Goal: Task Accomplishment & Management: Manage account settings

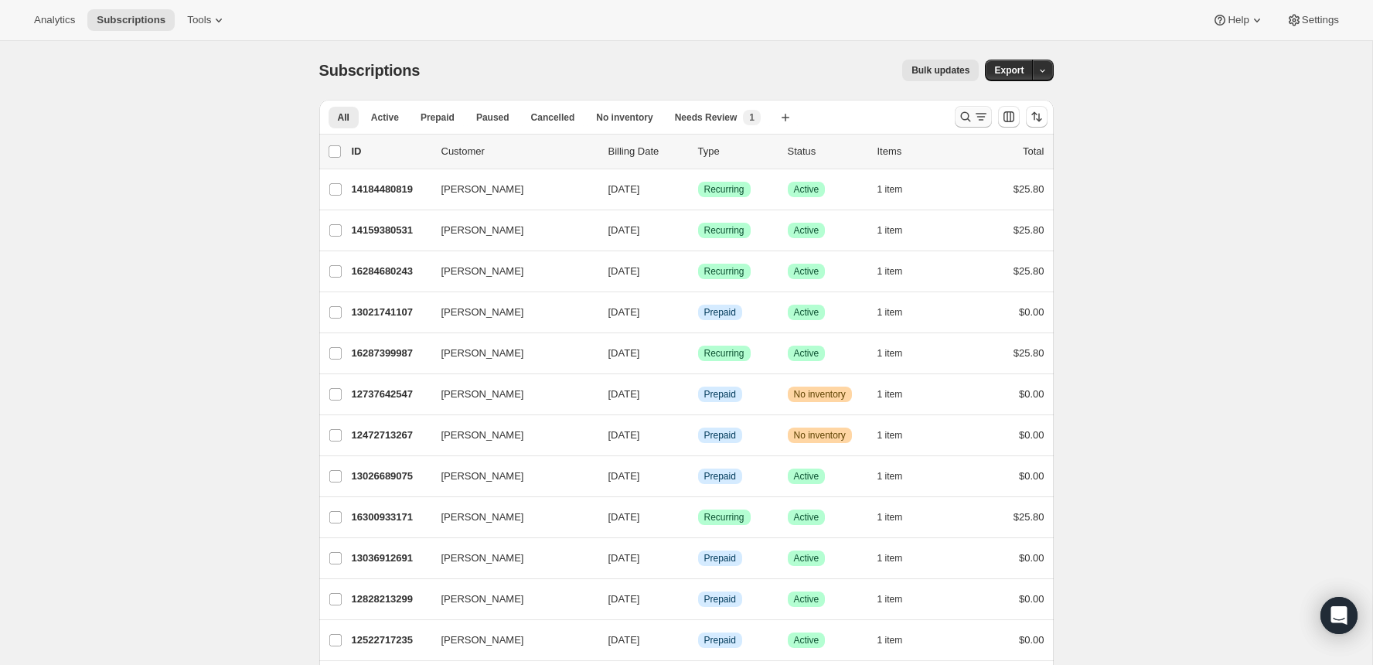
click at [959, 118] on icon "Search and filter results" at bounding box center [965, 116] width 15 height 15
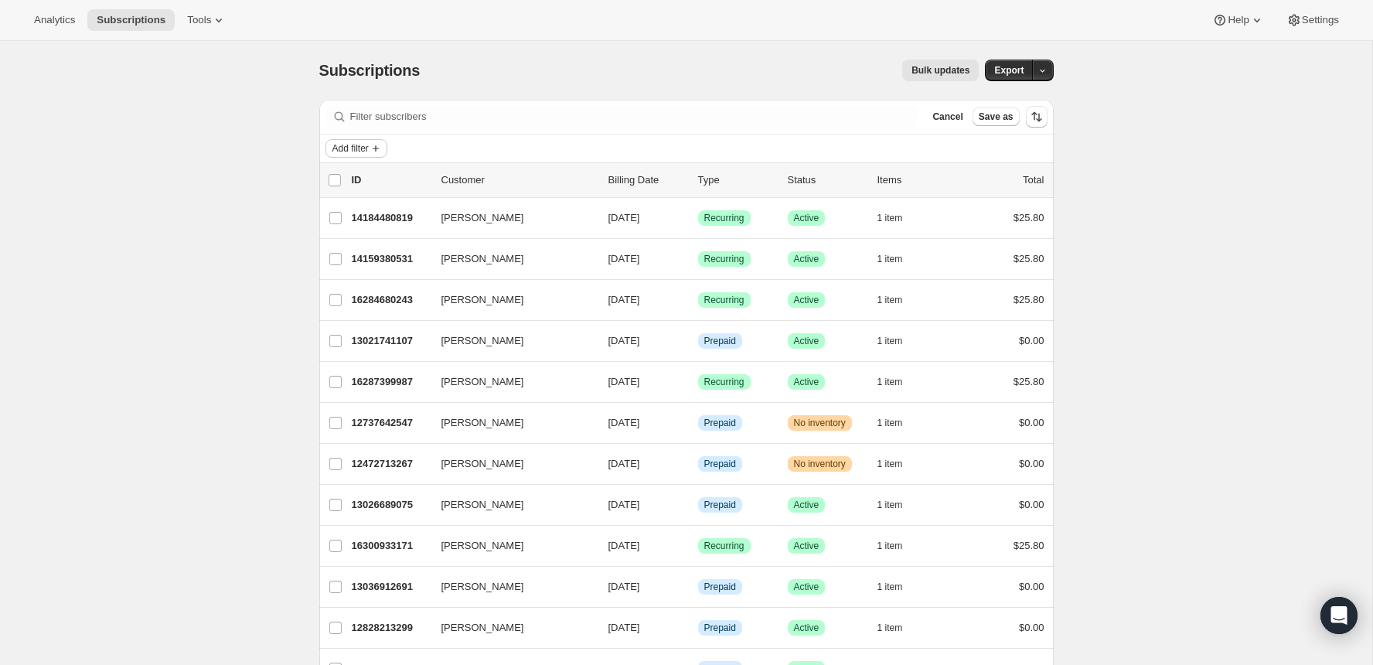
click at [339, 148] on span "Add filter" at bounding box center [351, 148] width 36 height 12
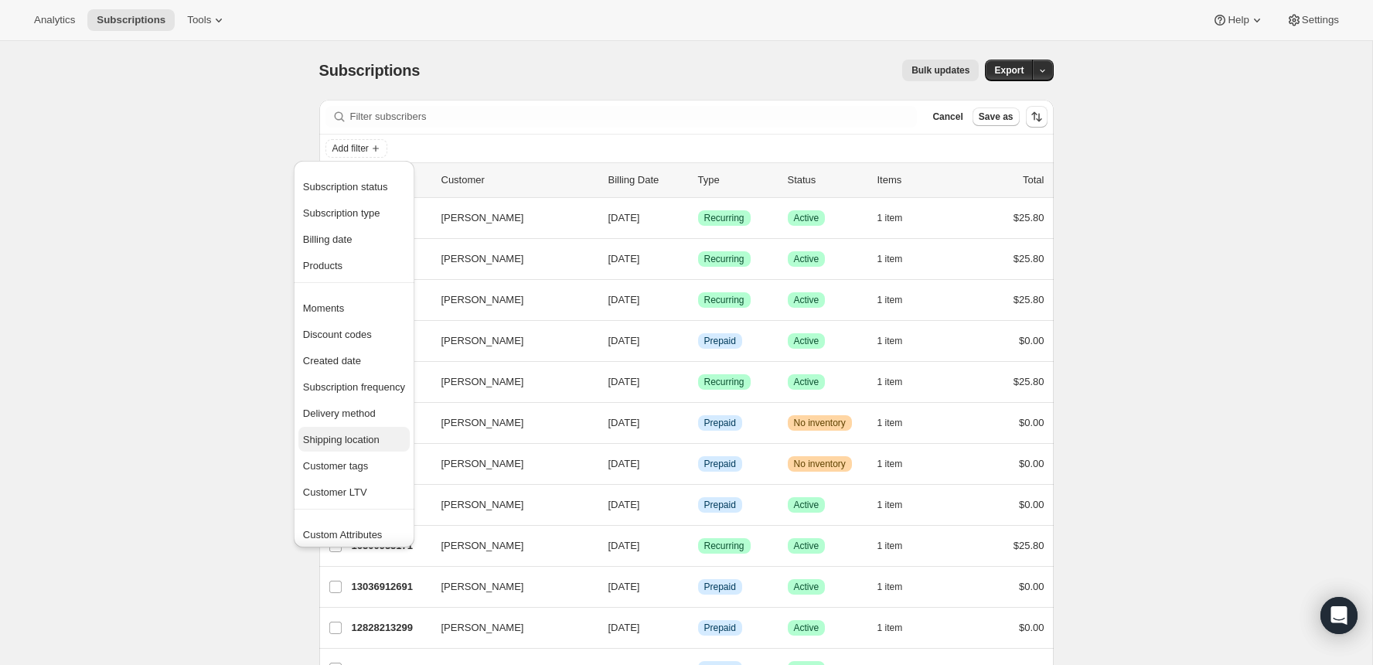
click at [363, 434] on span "Shipping location" at bounding box center [341, 440] width 77 height 12
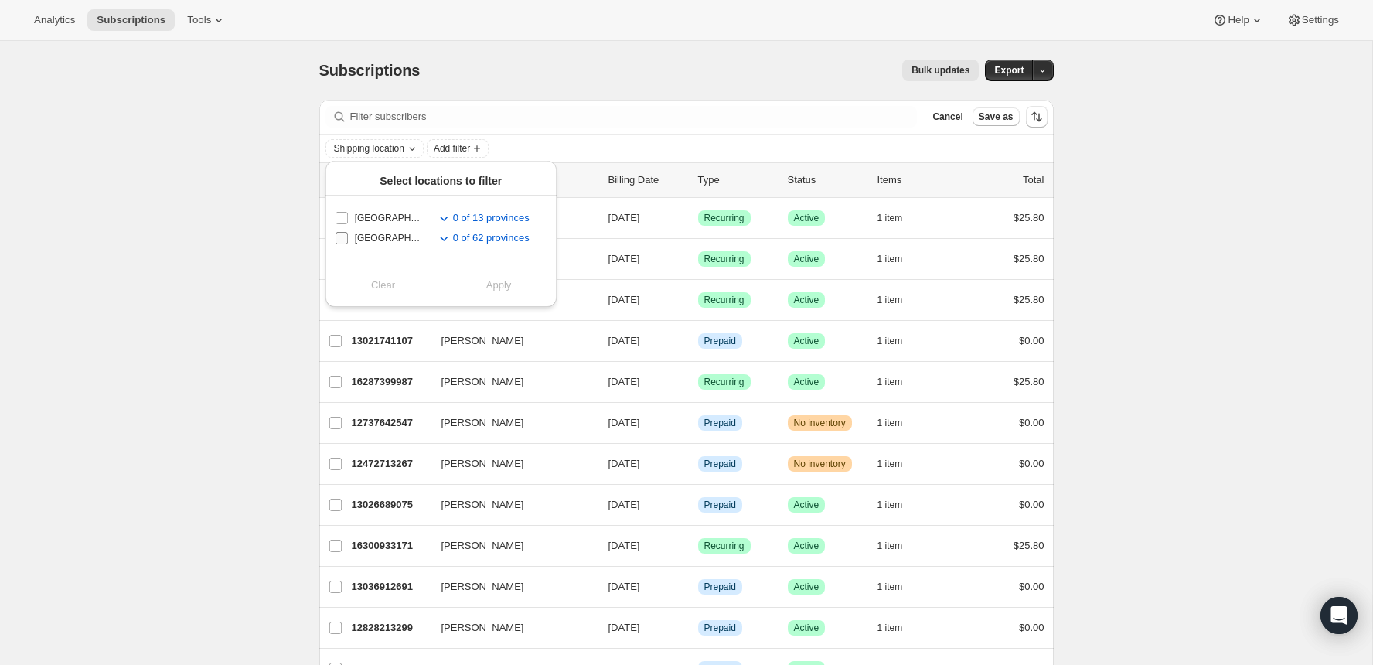
click at [351, 244] on label "[GEOGRAPHIC_DATA]" at bounding box center [378, 238] width 87 height 20
click at [348, 244] on input "[GEOGRAPHIC_DATA]" at bounding box center [342, 238] width 12 height 12
checkbox input "true"
click at [507, 286] on span "Apply" at bounding box center [499, 285] width 26 height 15
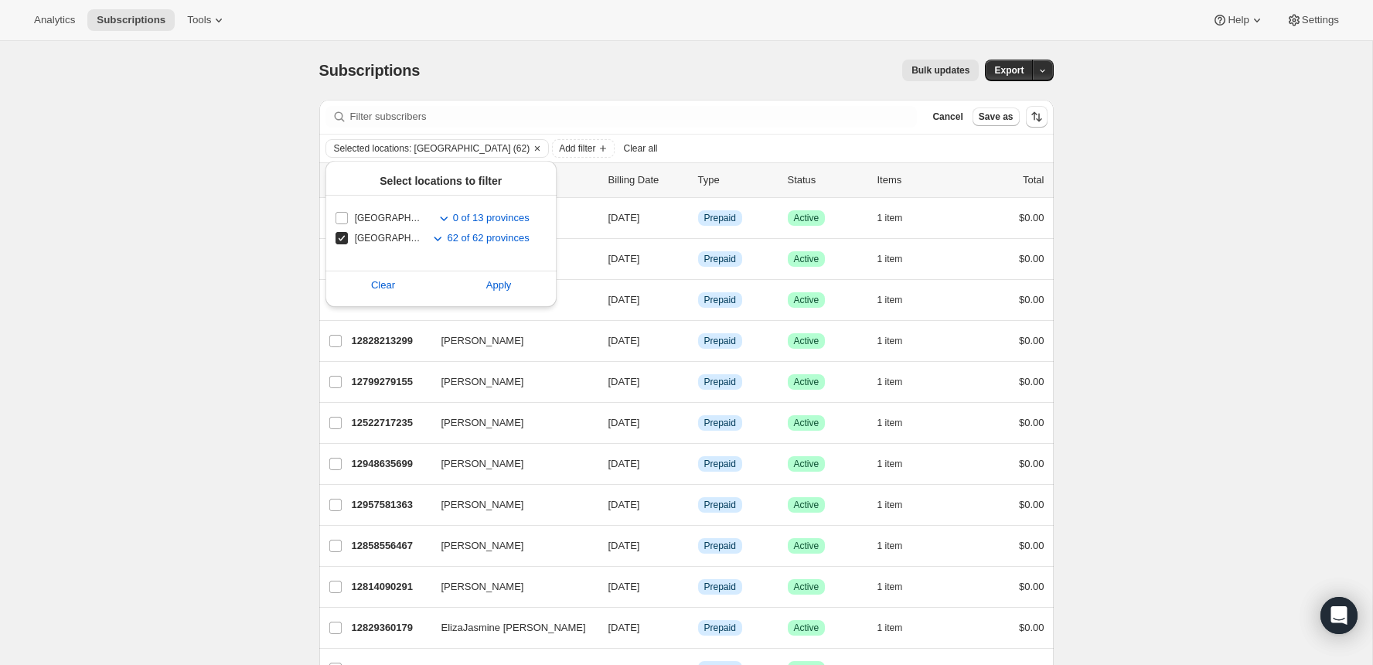
click at [508, 75] on div "Bulk updates" at bounding box center [708, 71] width 541 height 22
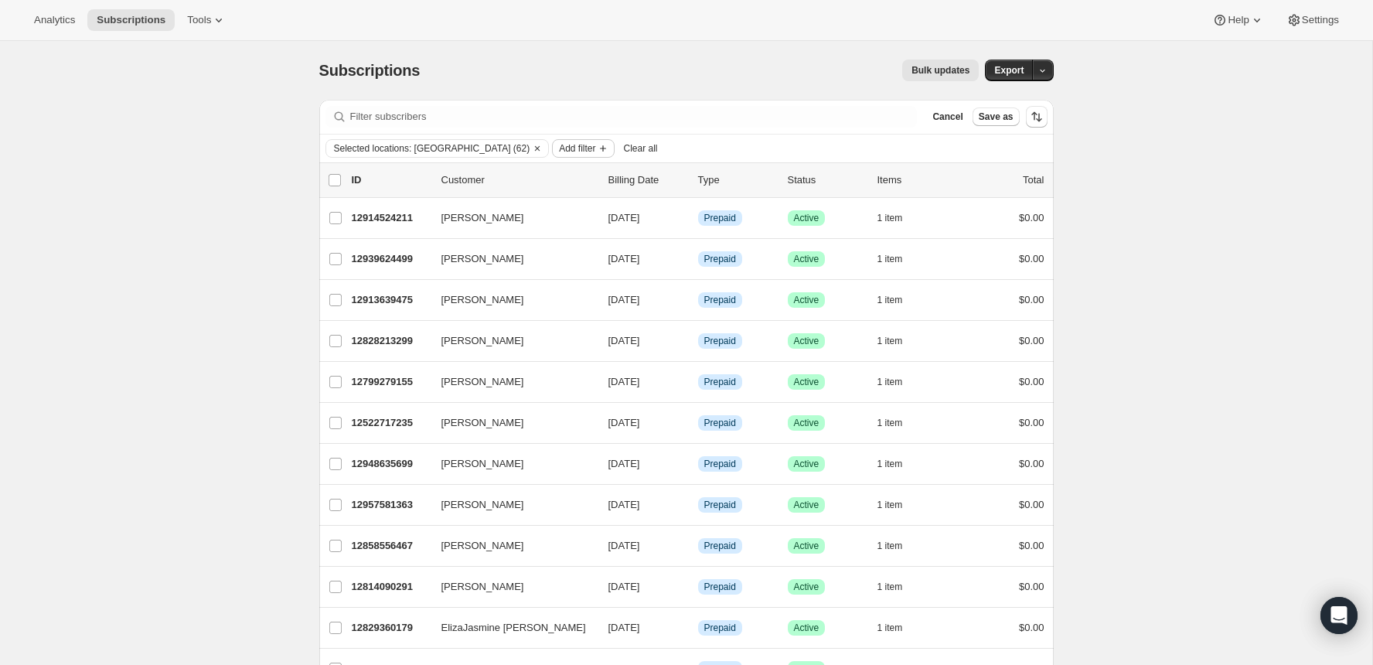
click at [559, 148] on span "Add filter" at bounding box center [577, 148] width 36 height 12
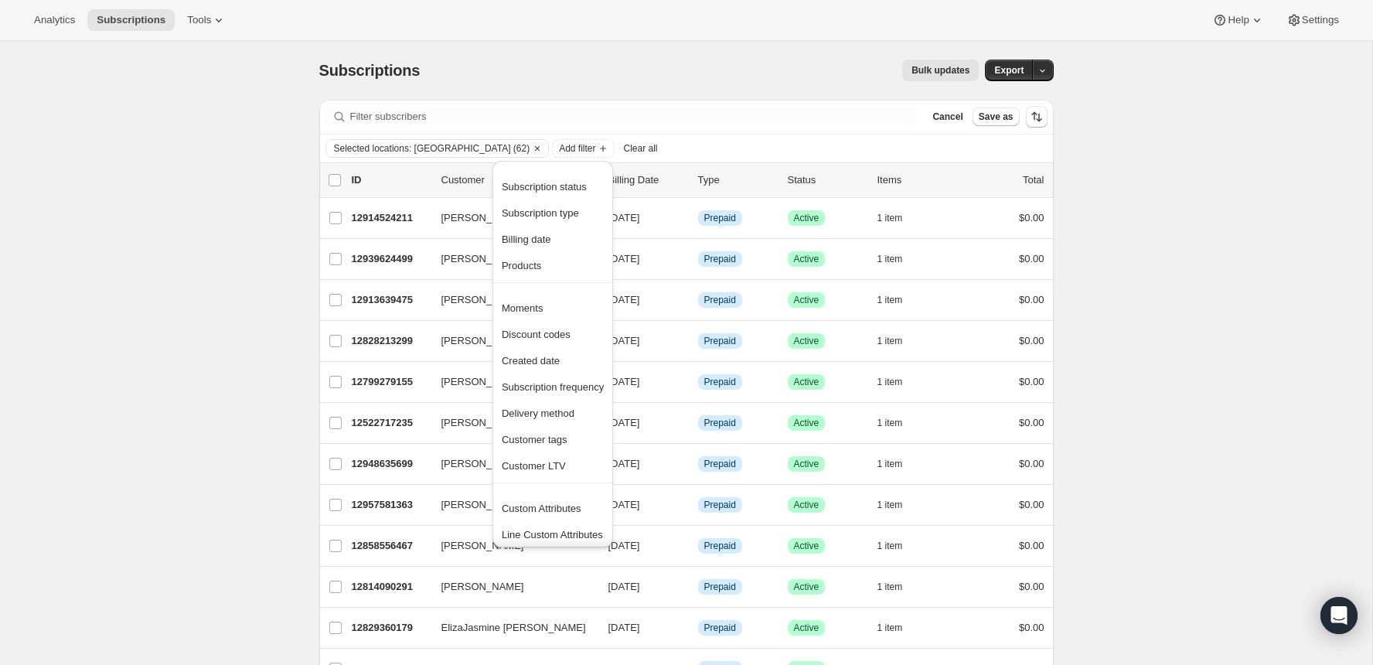
click at [624, 70] on div "Bulk updates" at bounding box center [708, 71] width 541 height 22
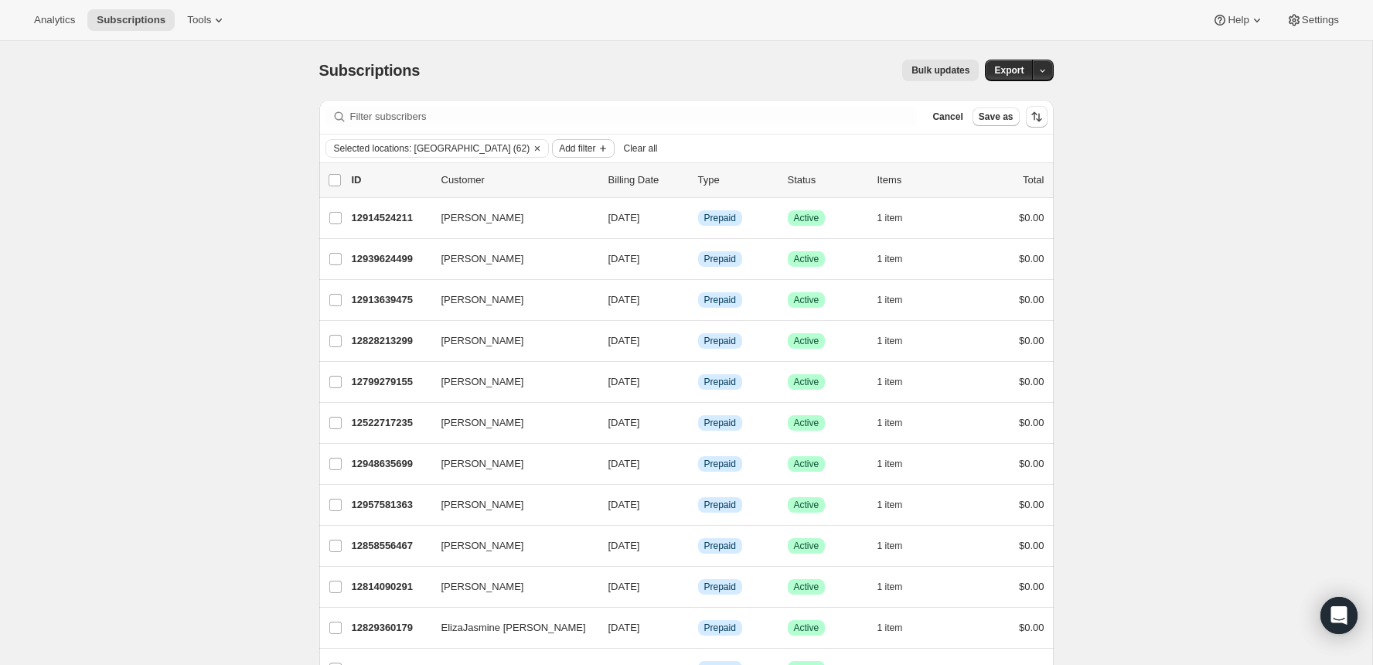
click at [559, 148] on span "Add filter" at bounding box center [577, 148] width 36 height 12
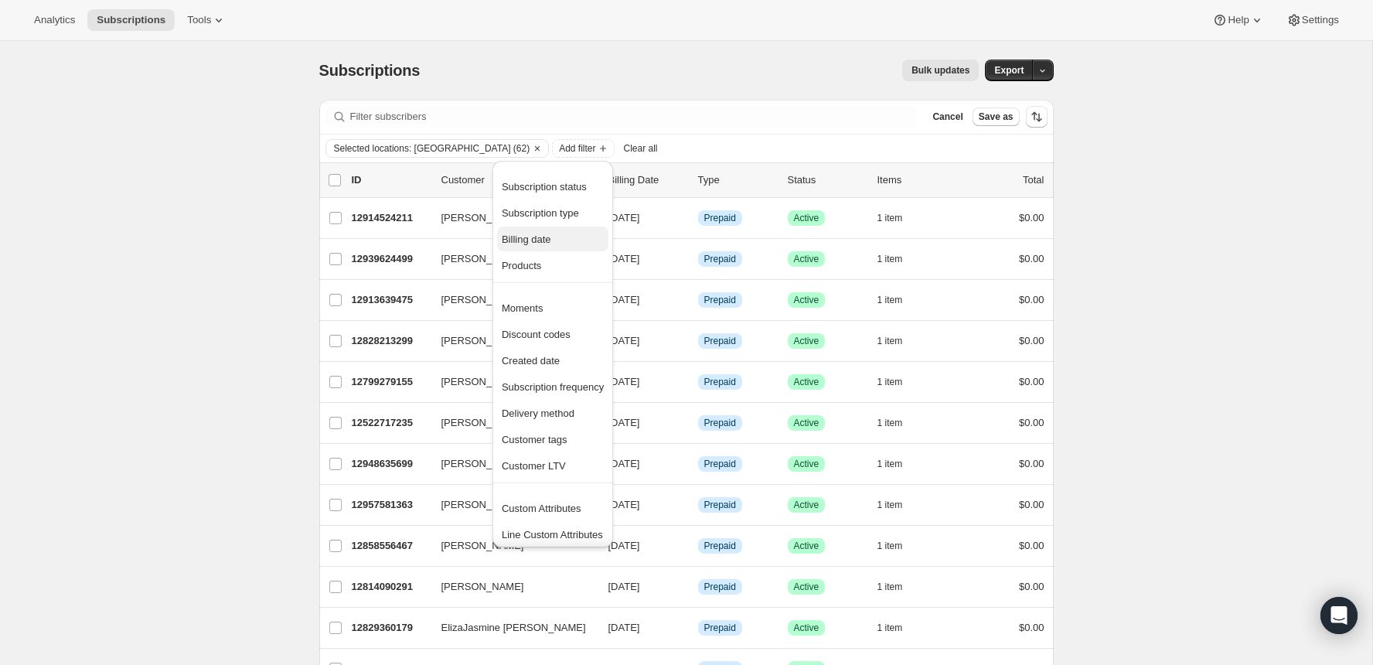
click at [535, 245] on span "Billing date" at bounding box center [553, 239] width 102 height 15
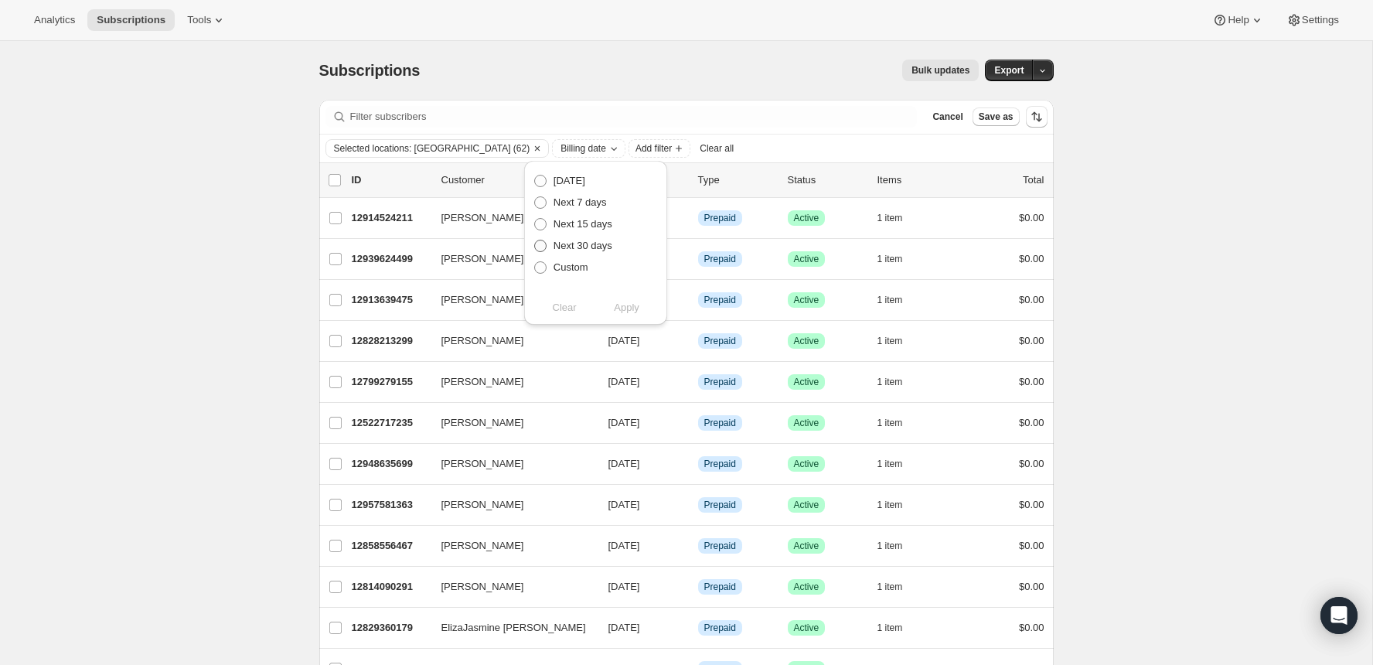
click at [558, 245] on span "Next 30 days" at bounding box center [583, 246] width 59 height 12
click at [535, 241] on input "Next 30 days" at bounding box center [534, 240] width 1 height 1
radio input "true"
click at [595, 230] on span "Next 15 days" at bounding box center [583, 224] width 59 height 15
click at [535, 219] on input "Next 15 days" at bounding box center [534, 218] width 1 height 1
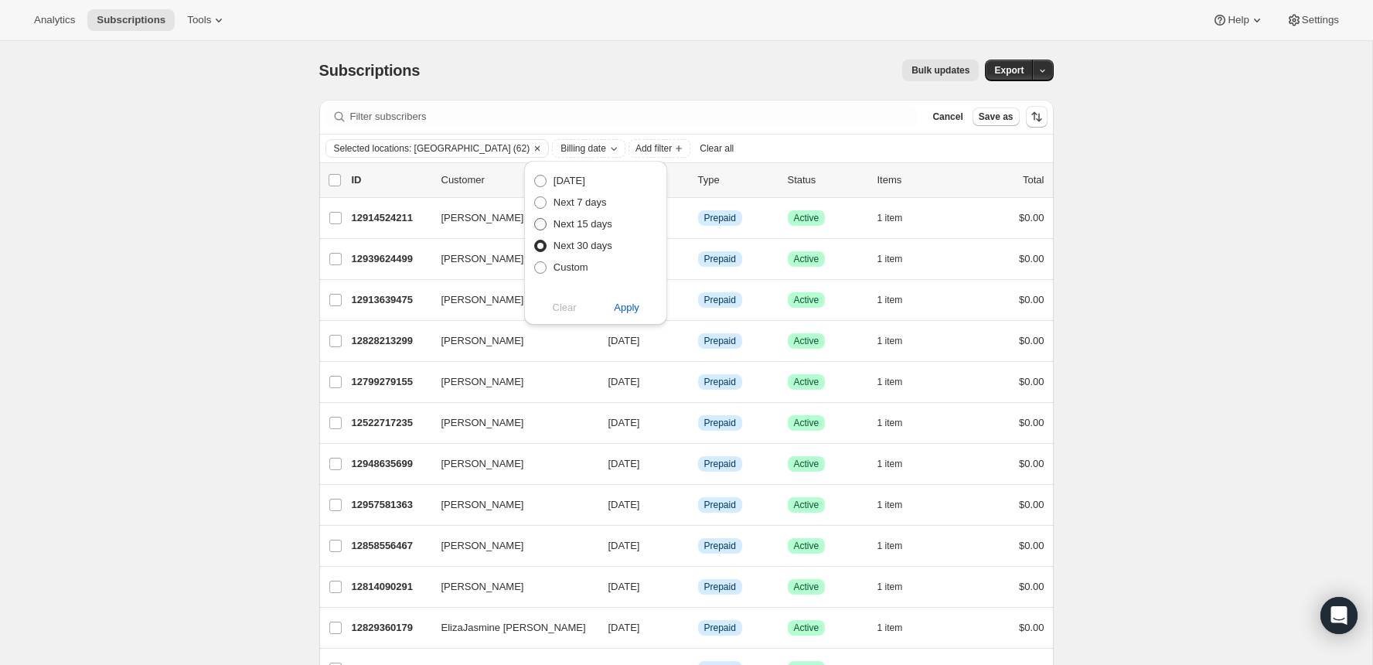
radio input "true"
click at [625, 303] on span "Apply" at bounding box center [627, 307] width 26 height 15
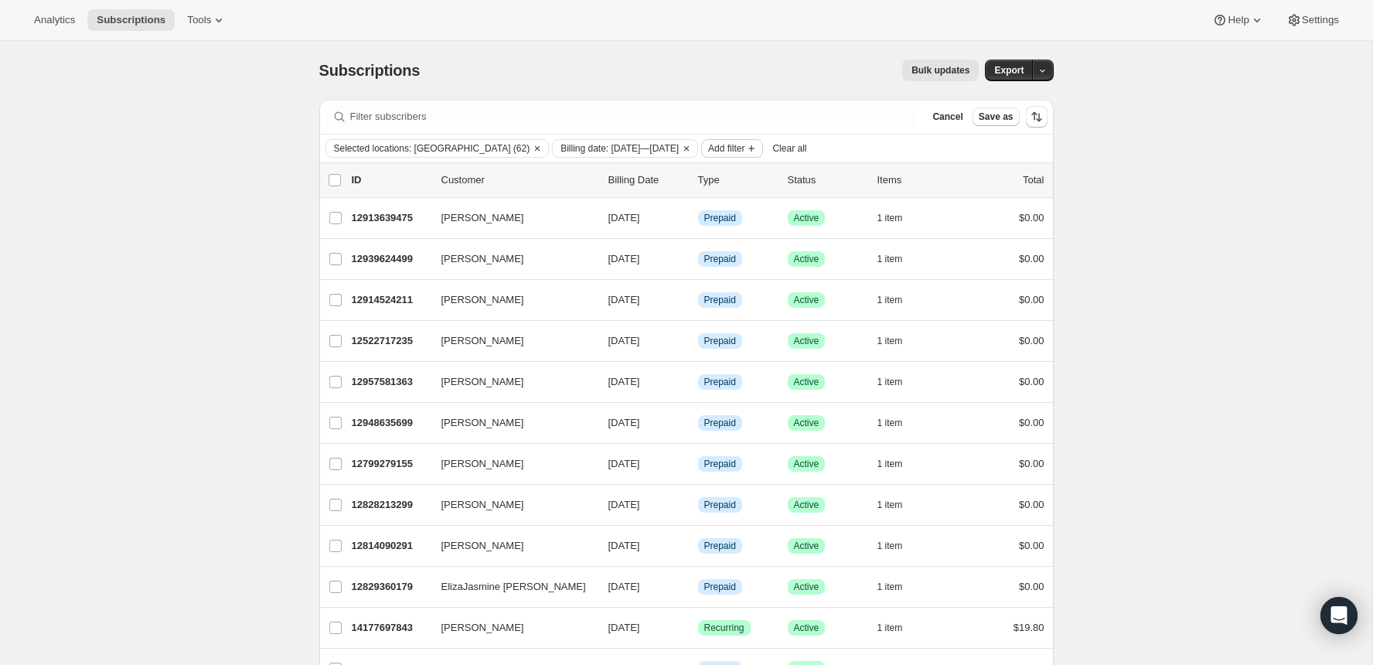
click at [740, 145] on span "Add filter" at bounding box center [726, 148] width 36 height 12
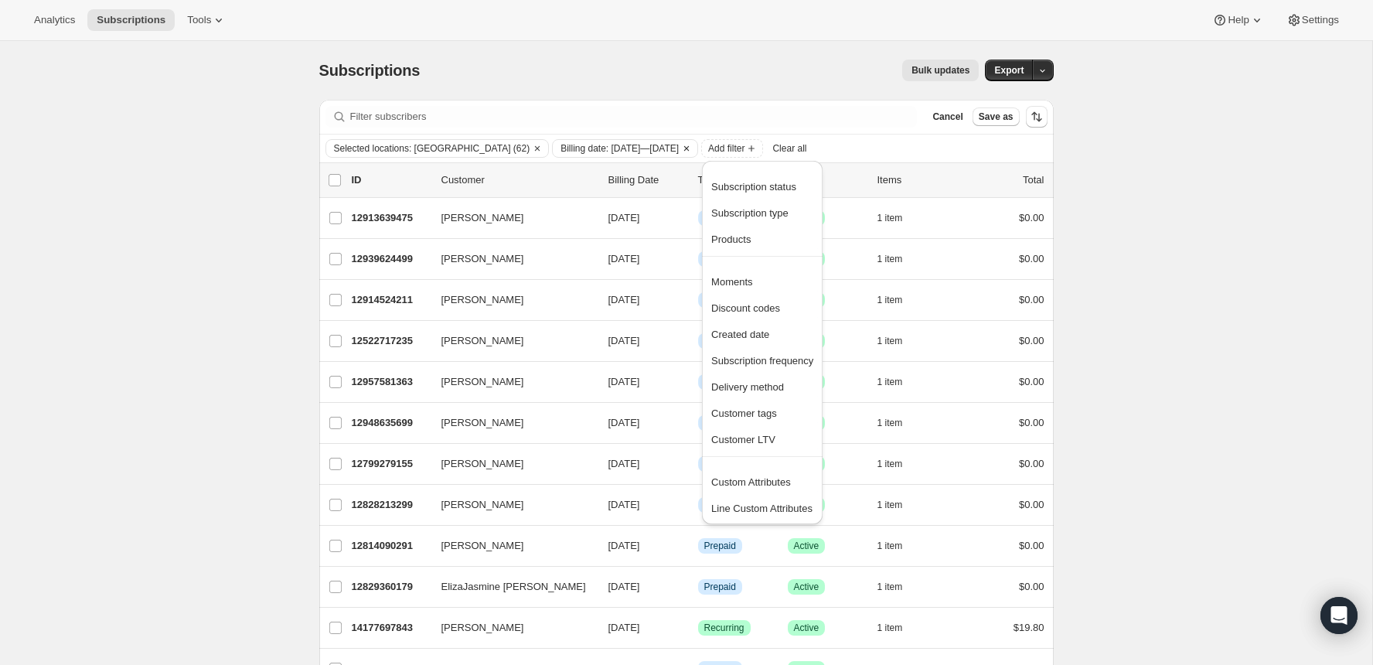
click at [641, 145] on span "Billing date: [DATE]—[DATE]" at bounding box center [620, 148] width 118 height 12
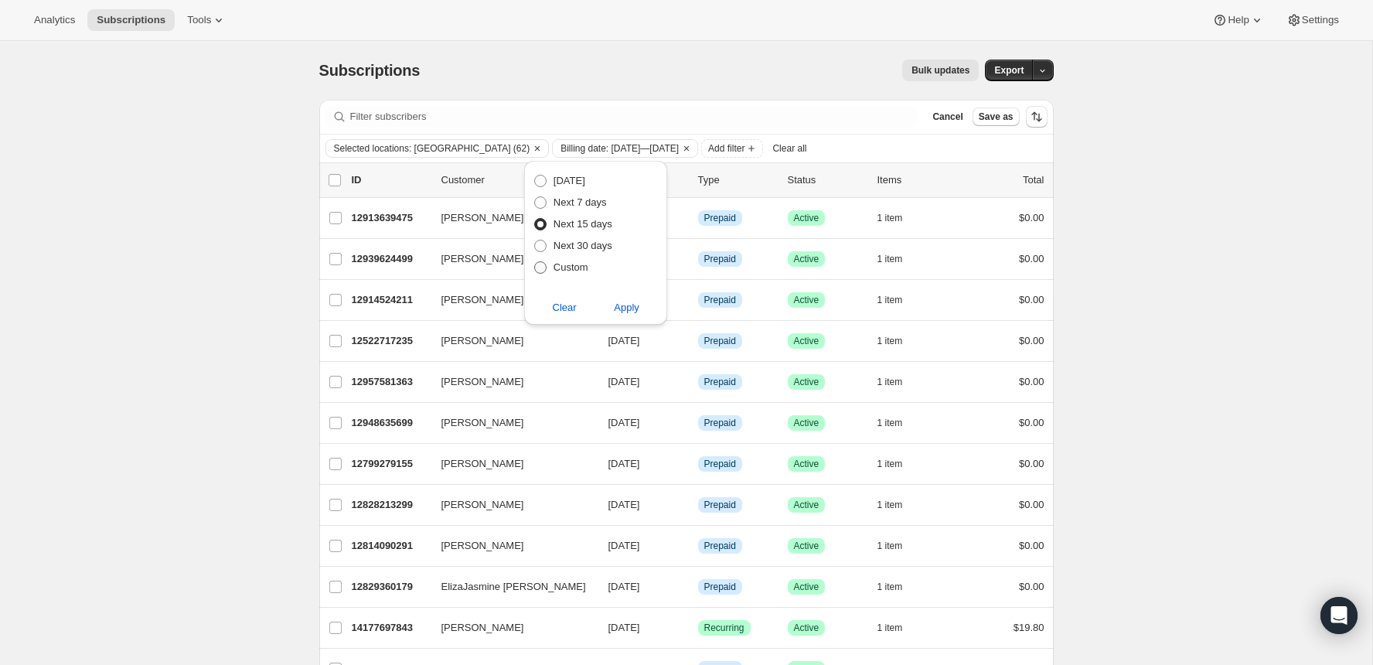
click at [580, 258] on label "Custom" at bounding box center [561, 268] width 55 height 22
click at [535, 261] on input "Custom" at bounding box center [534, 261] width 1 height 1
radio input "true"
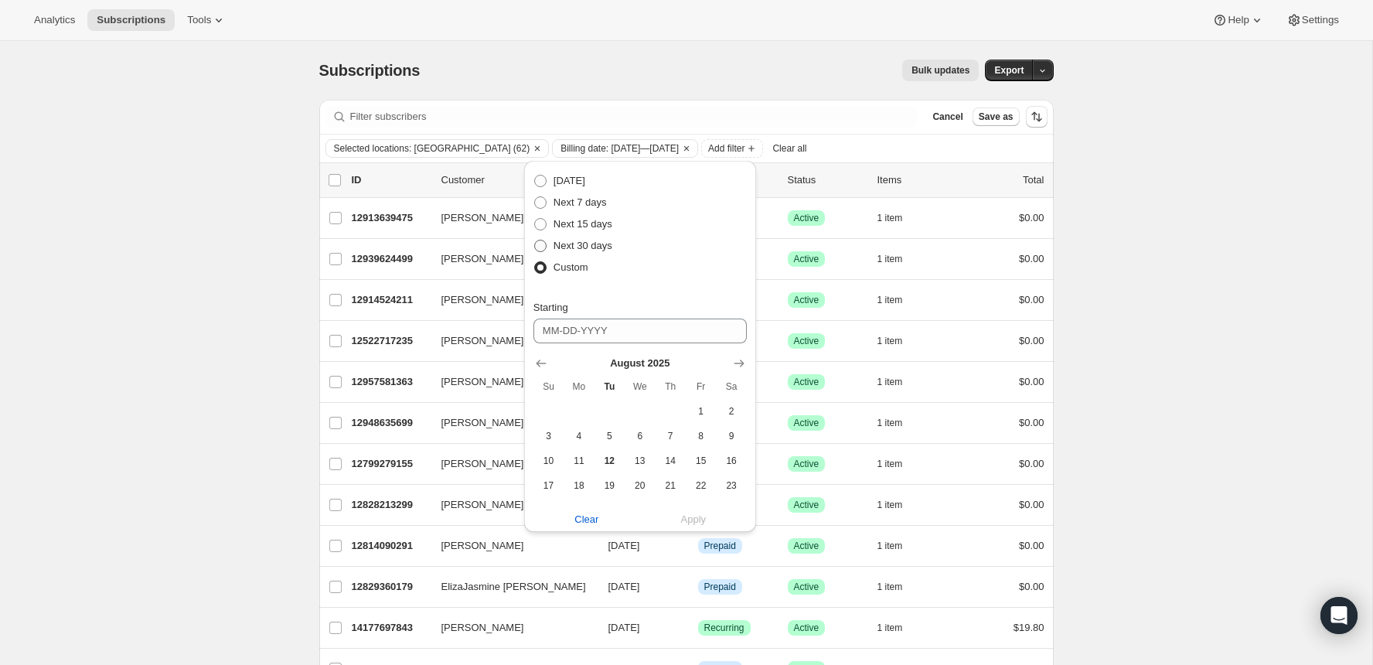
click at [575, 241] on span "Next 30 days" at bounding box center [583, 246] width 59 height 12
click at [535, 241] on input "Next 30 days" at bounding box center [534, 240] width 1 height 1
radio input "true"
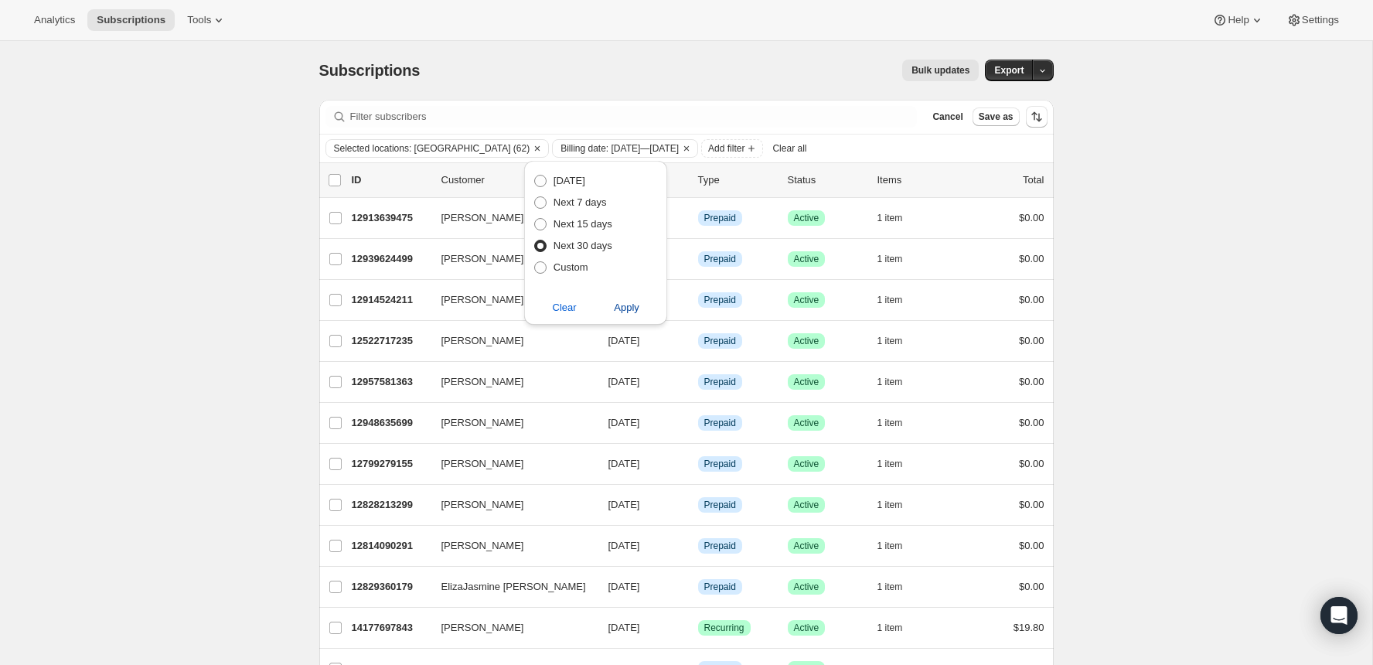
click at [633, 306] on span "Apply" at bounding box center [627, 307] width 26 height 15
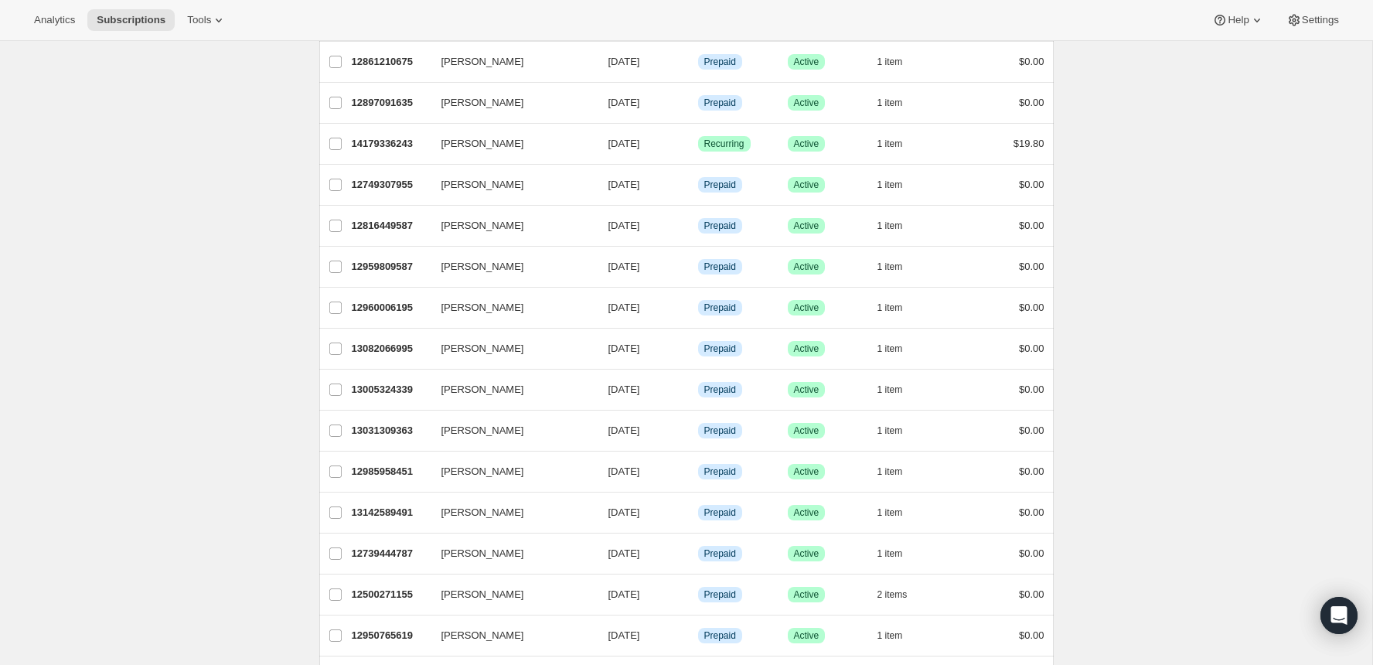
scroll to position [1654, 0]
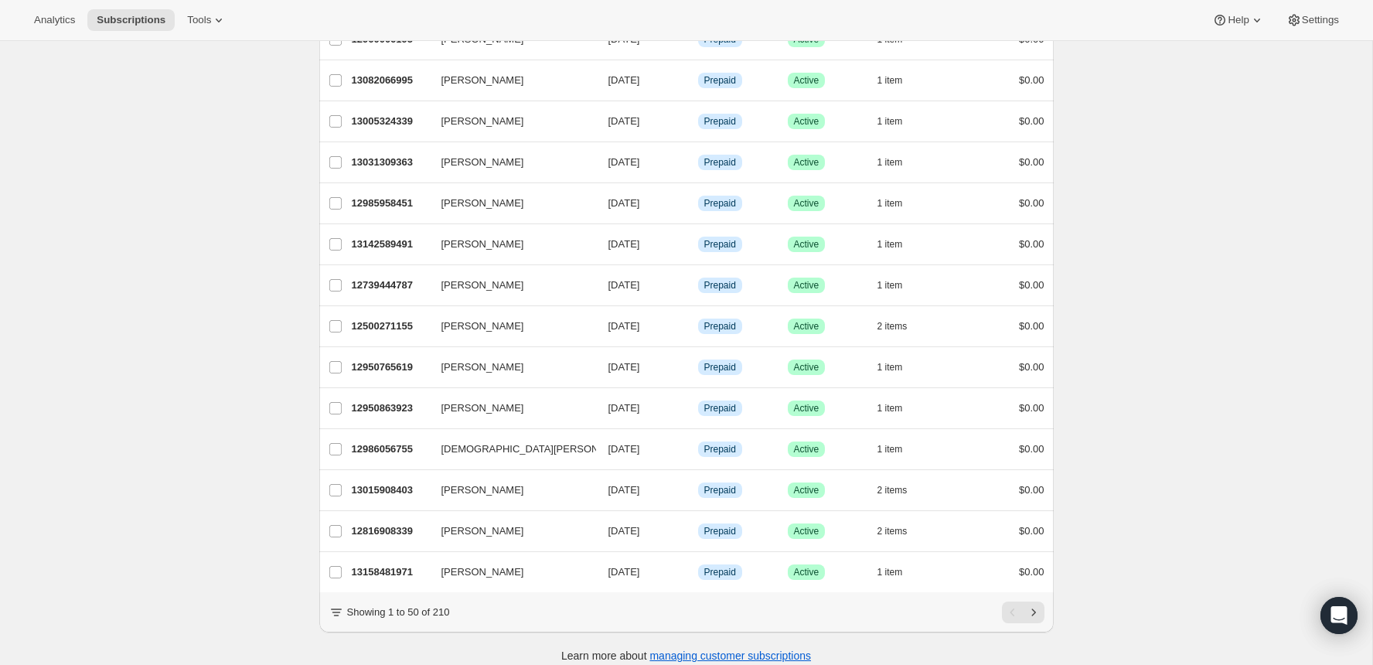
click at [606, 592] on div "Showing 1 to 50 of 210" at bounding box center [686, 612] width 735 height 40
click at [1039, 605] on icon "Next" at bounding box center [1033, 612] width 15 height 15
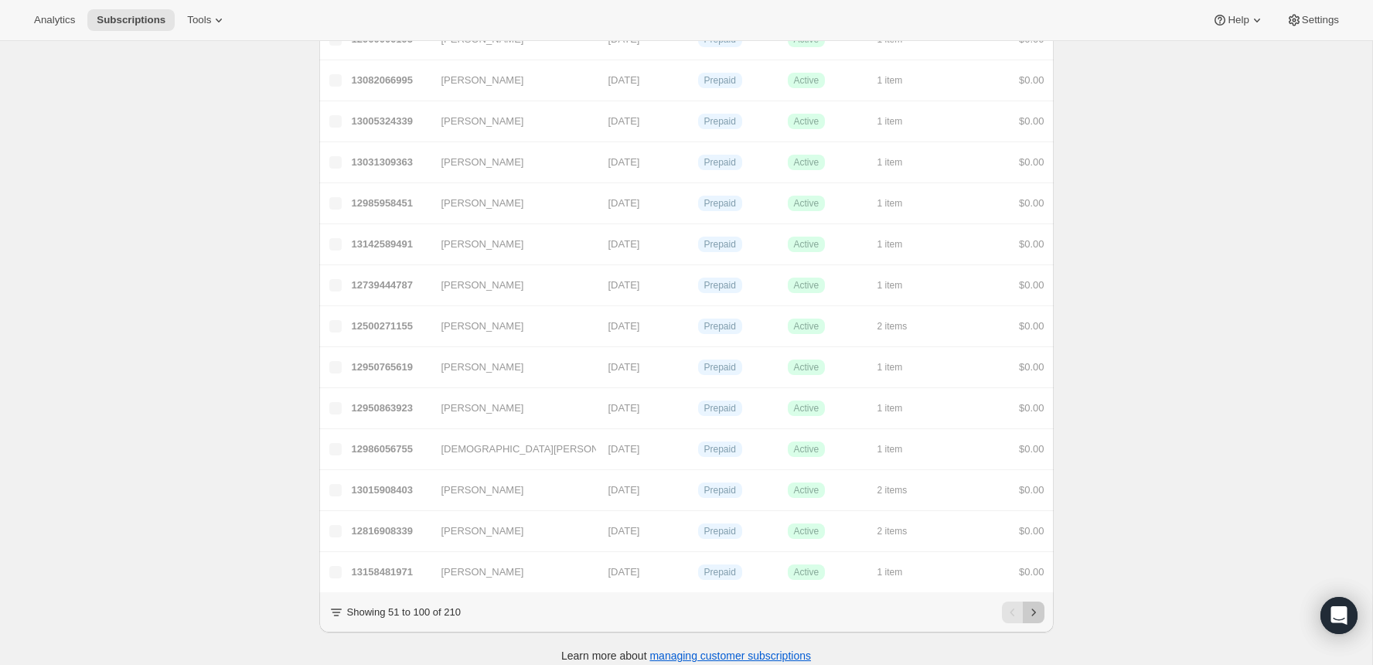
click at [1036, 605] on icon "Next" at bounding box center [1033, 612] width 15 height 15
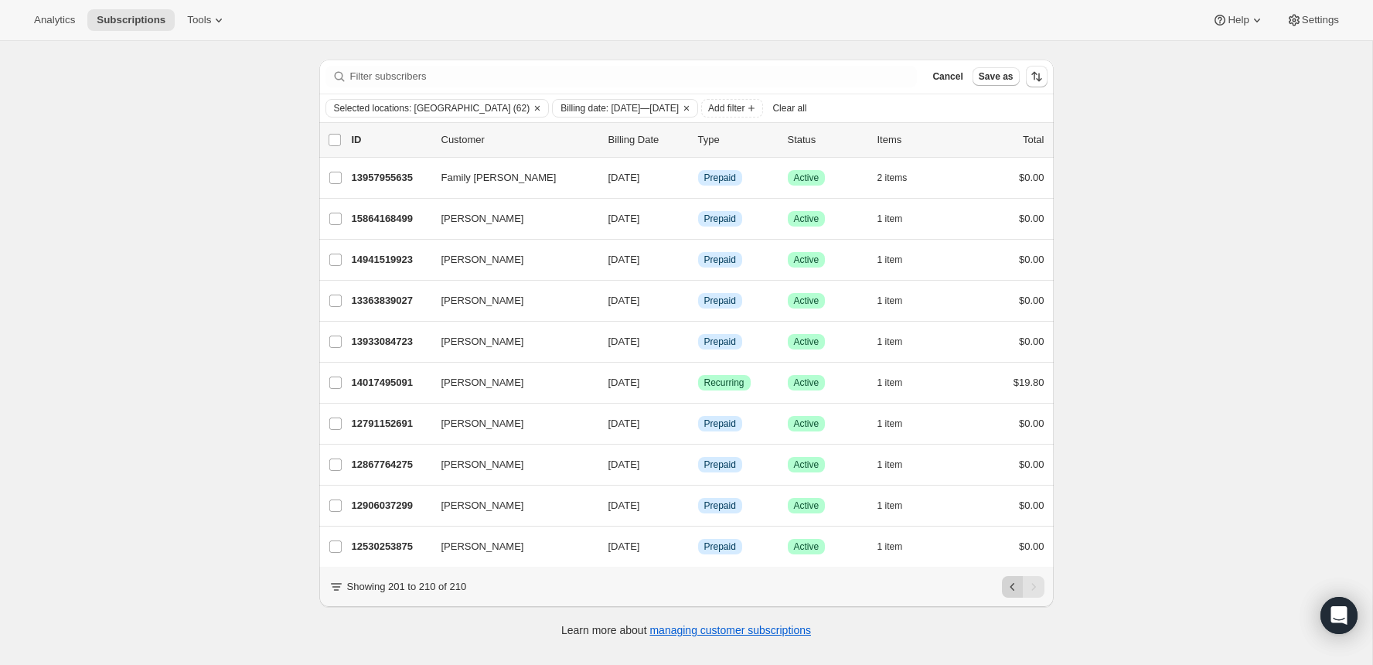
click at [1011, 587] on icon "Previous" at bounding box center [1012, 586] width 15 height 15
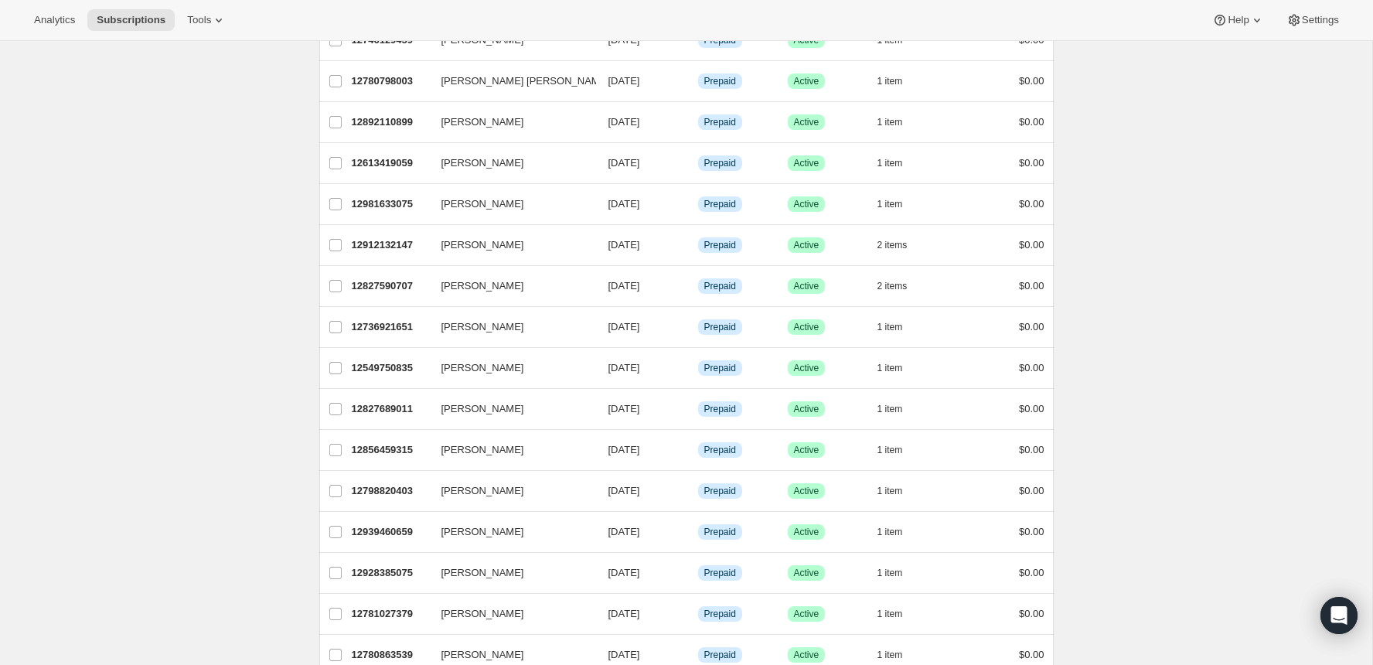
scroll to position [1654, 0]
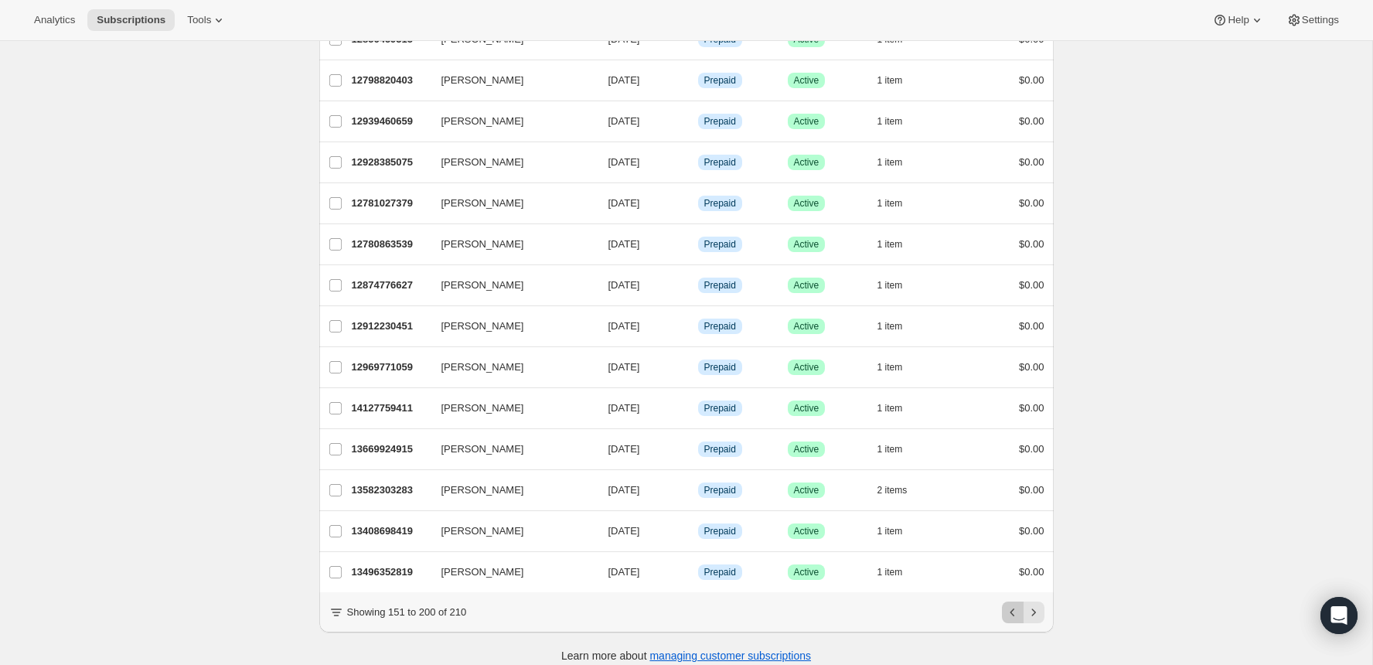
click at [1008, 605] on icon "Previous" at bounding box center [1012, 612] width 15 height 15
click at [1008, 602] on div "Pagination" at bounding box center [1013, 613] width 22 height 22
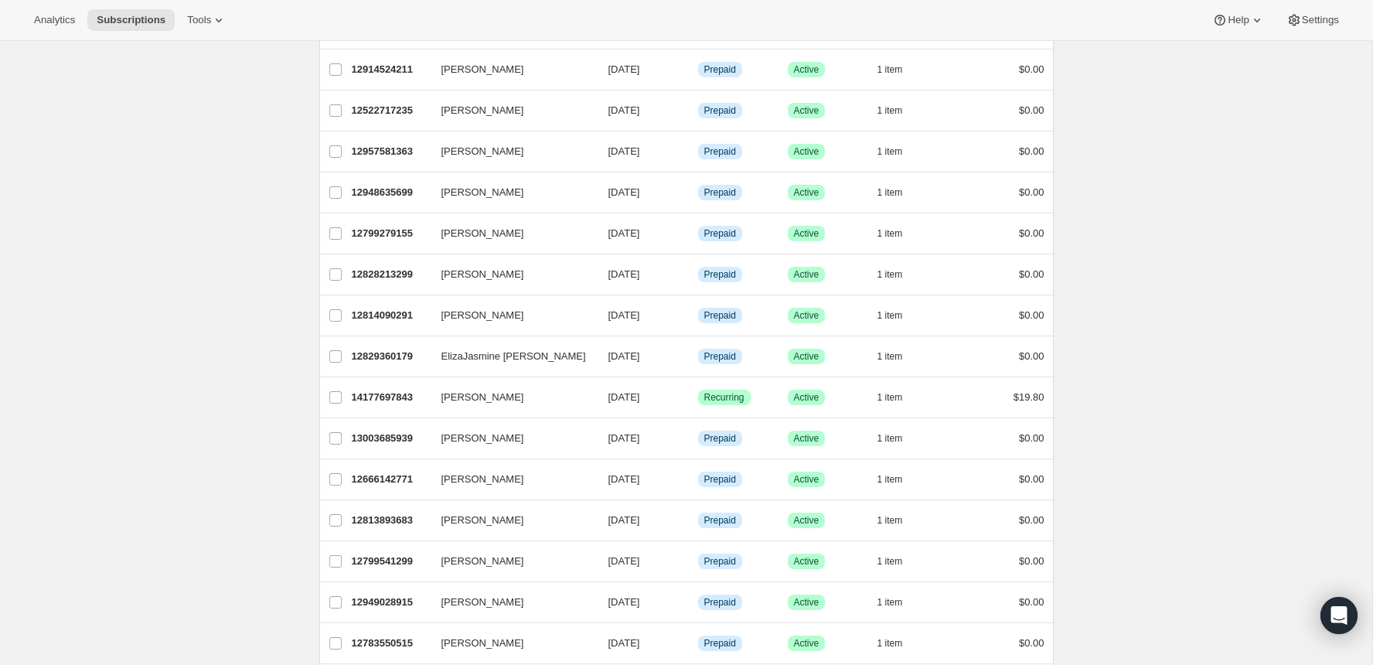
scroll to position [0, 0]
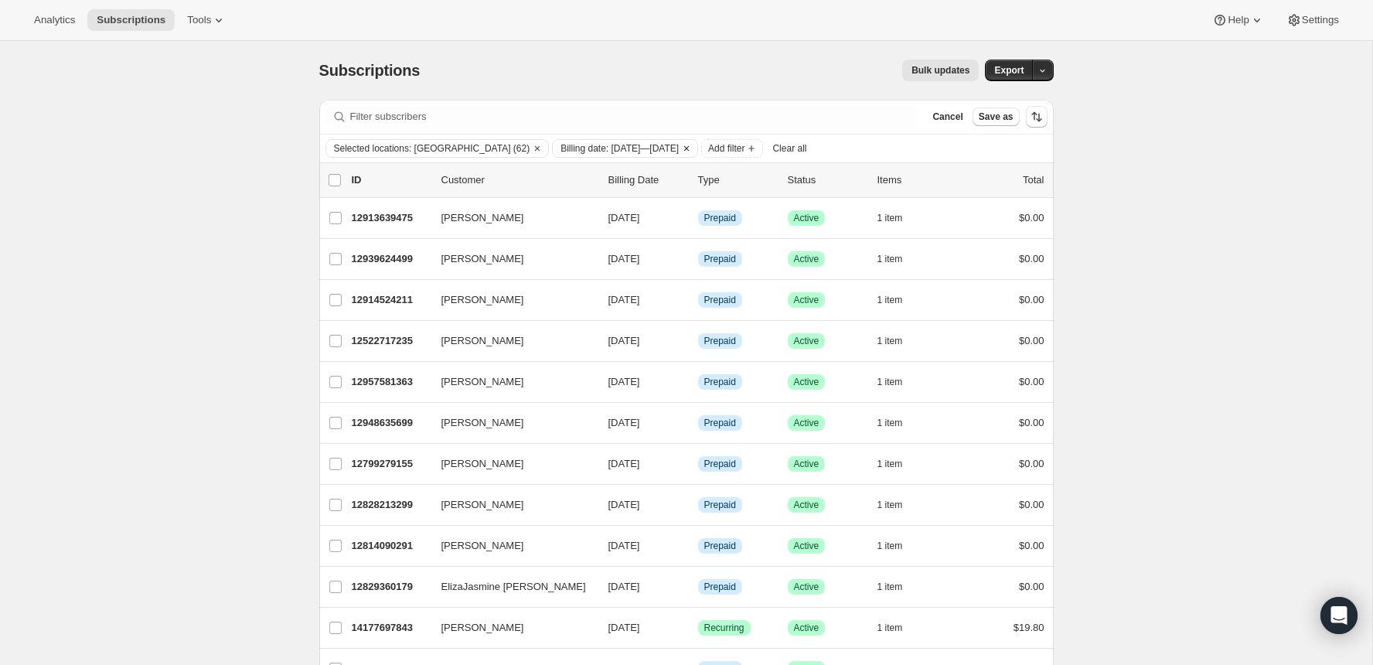
click at [693, 144] on icon "Clear" at bounding box center [687, 148] width 12 height 12
click at [607, 62] on div "Bulk updates" at bounding box center [708, 71] width 541 height 22
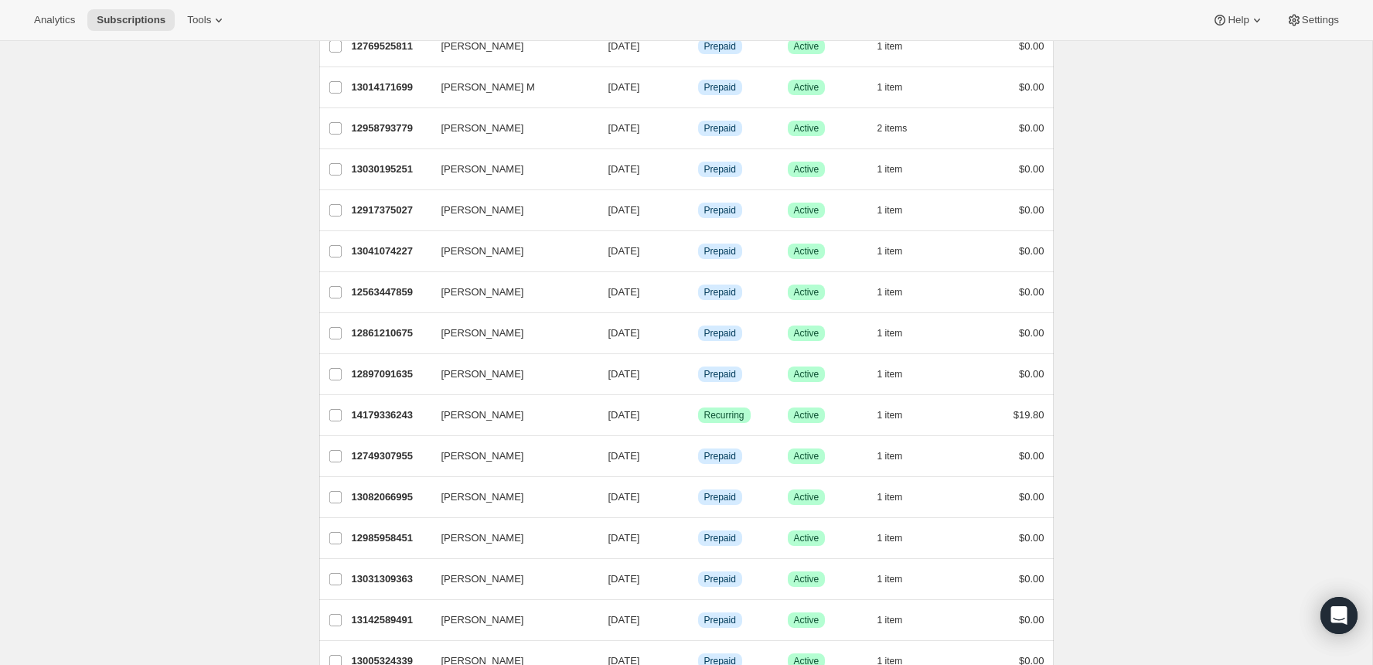
scroll to position [1654, 0]
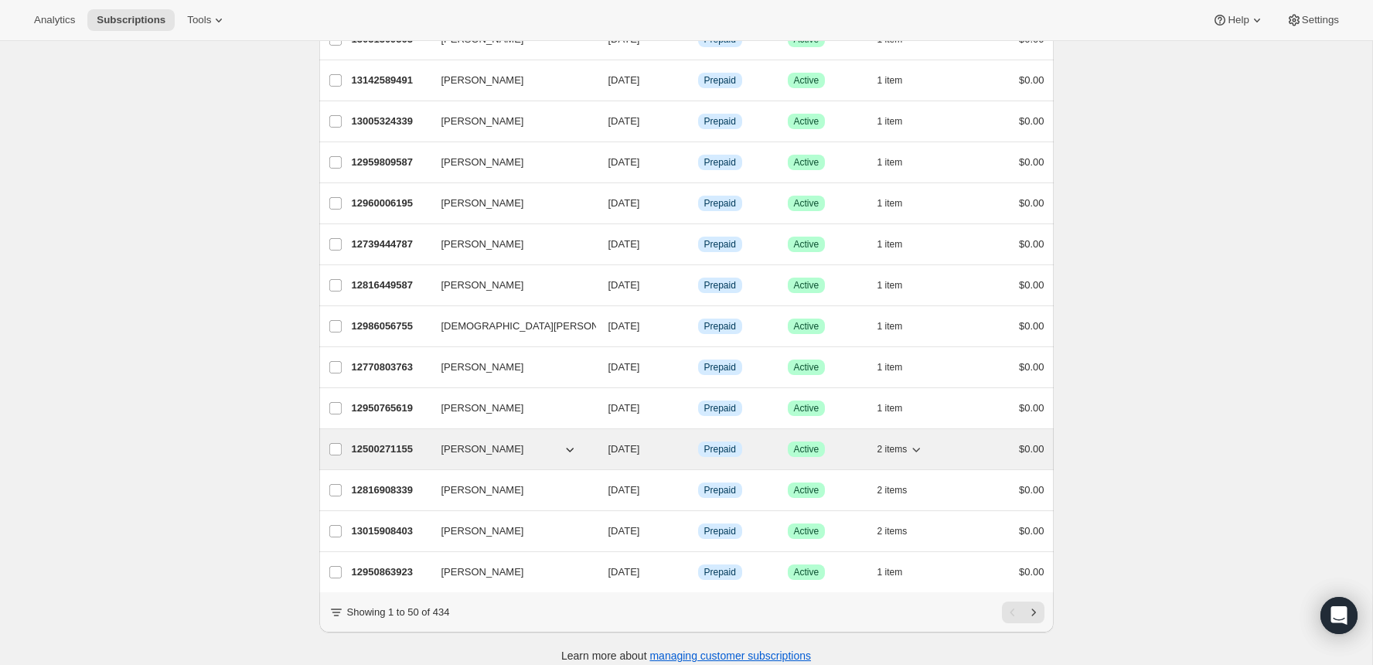
click at [902, 443] on span "2 items" at bounding box center [893, 449] width 30 height 12
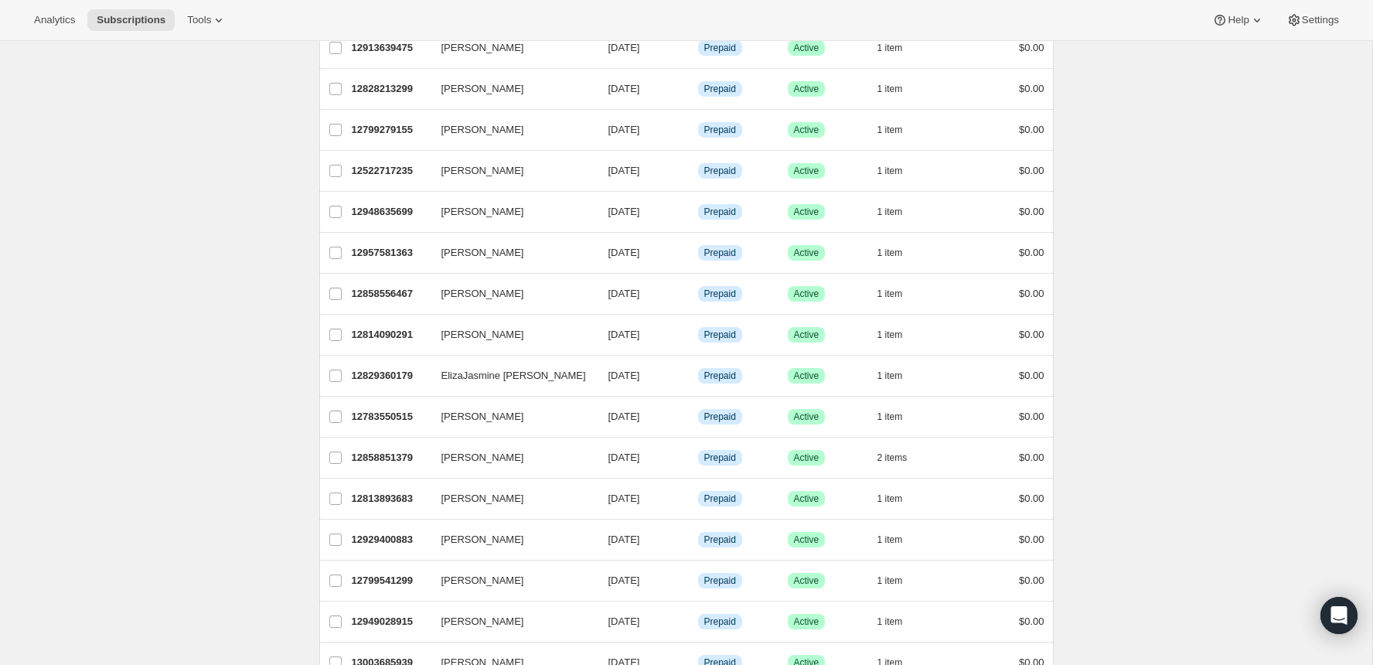
scroll to position [0, 0]
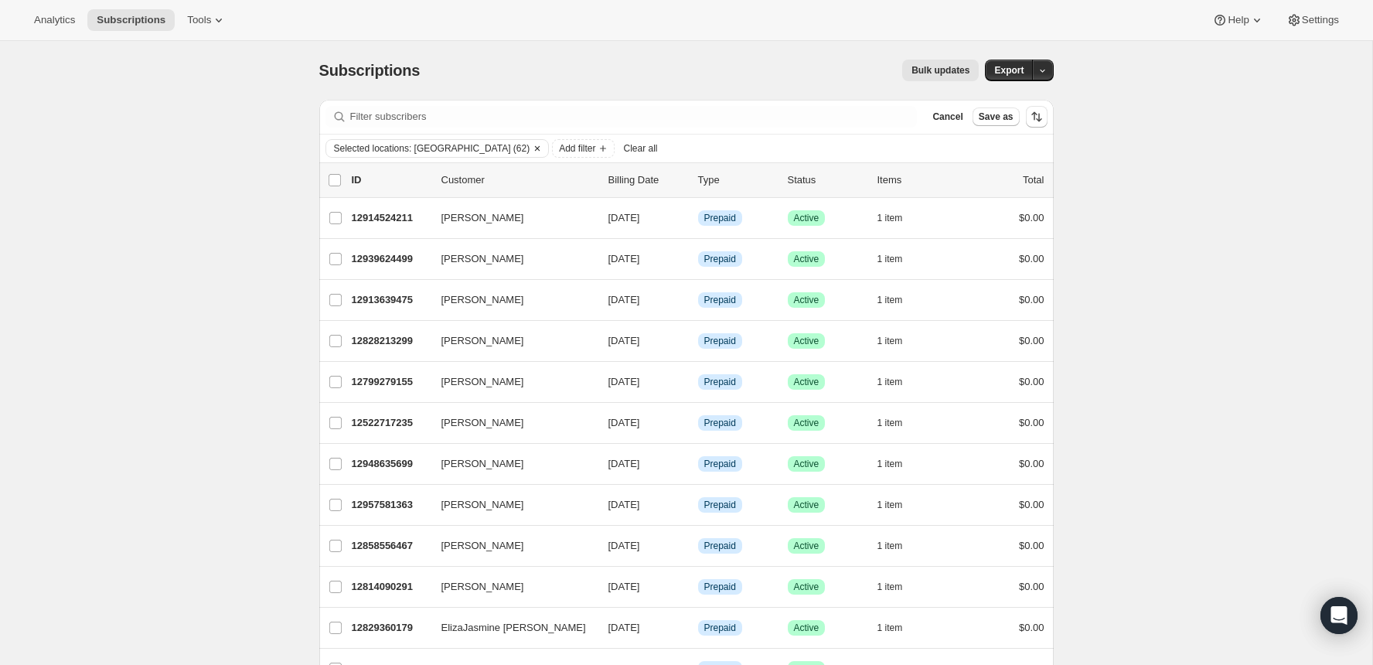
click at [531, 145] on icon "Clear" at bounding box center [537, 148] width 12 height 12
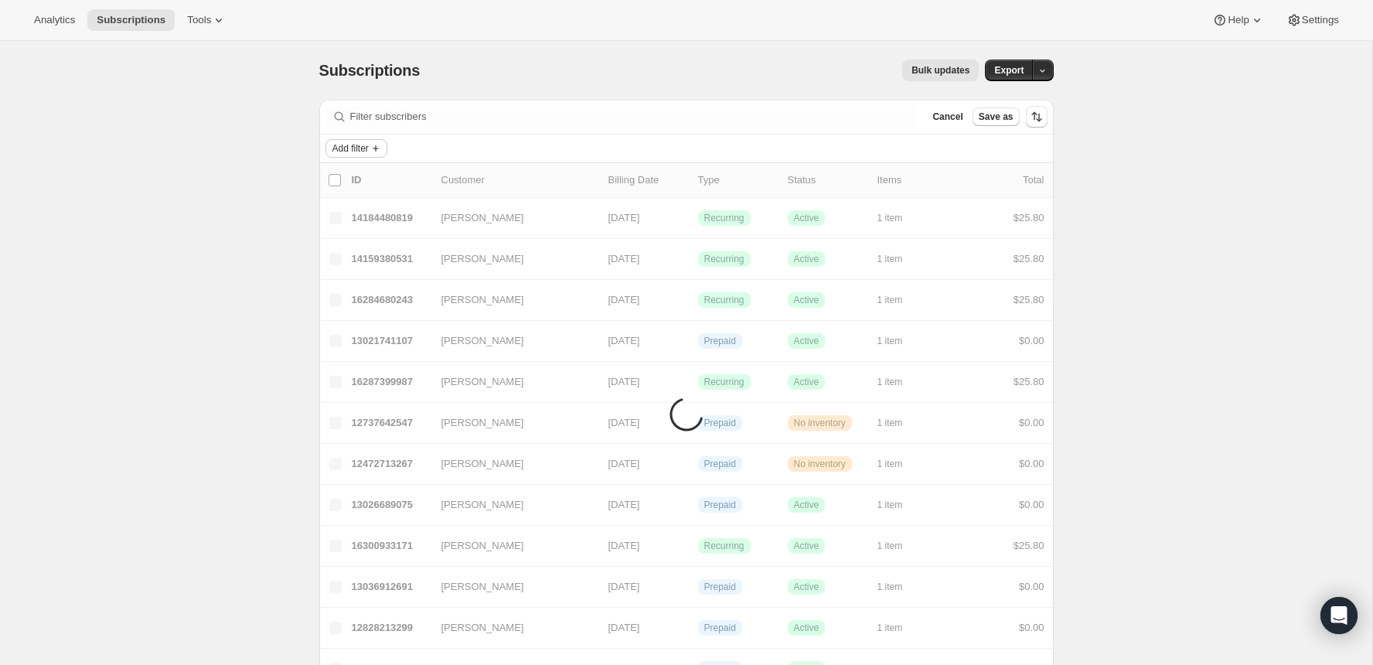
click at [360, 142] on span "Add filter" at bounding box center [351, 148] width 36 height 12
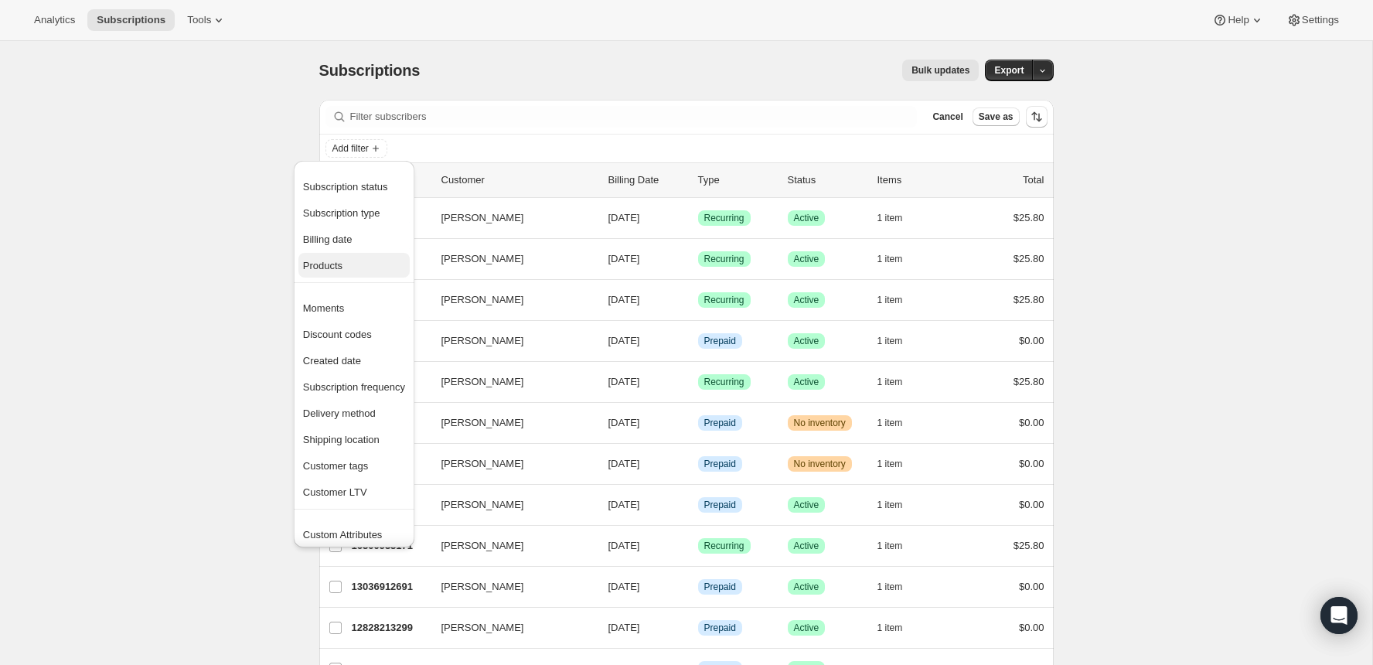
click at [340, 260] on span "Products" at bounding box center [322, 266] width 39 height 12
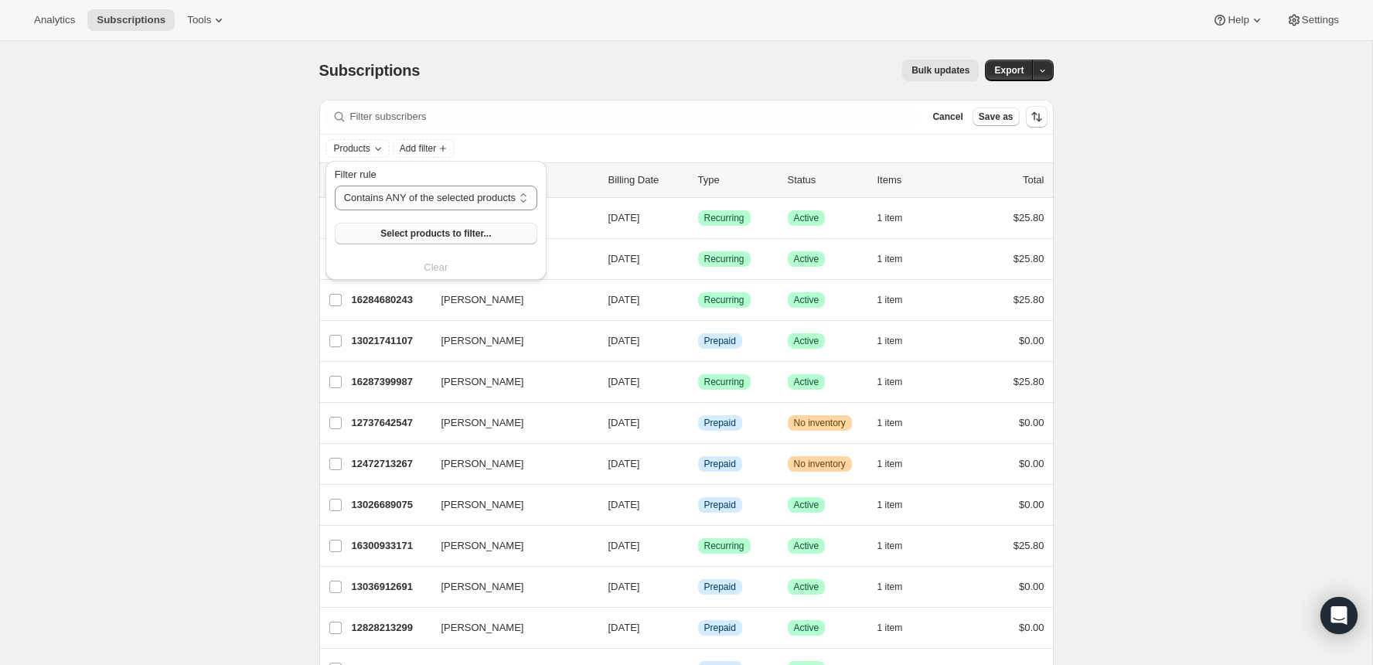
click at [366, 234] on button "Select products to filter..." at bounding box center [436, 234] width 203 height 22
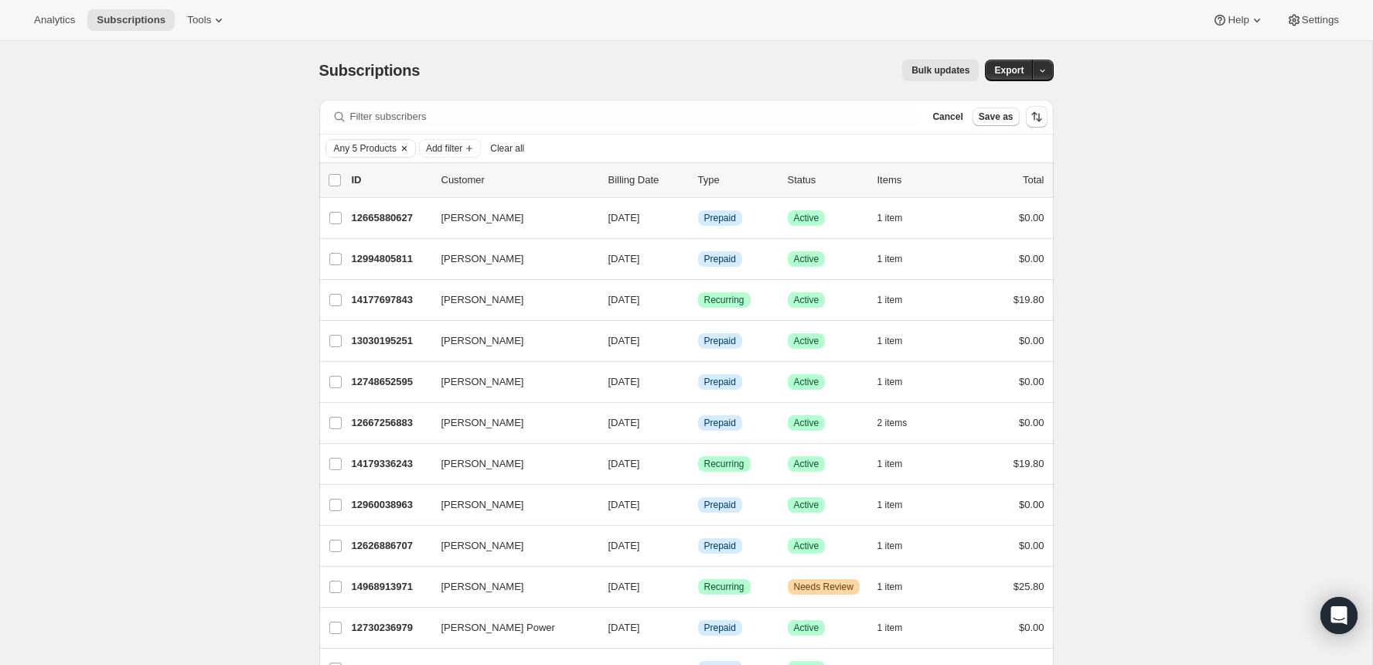
click at [381, 144] on span "Any 5 Products" at bounding box center [365, 148] width 63 height 12
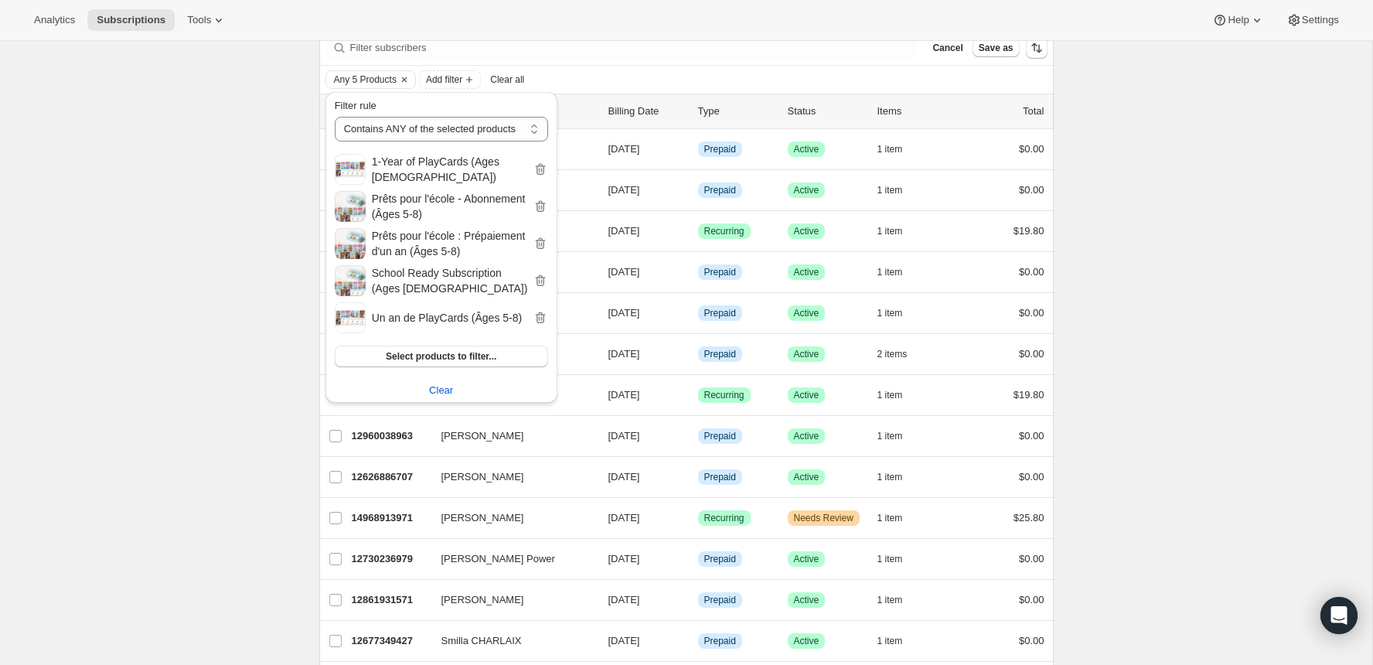
scroll to position [73, 0]
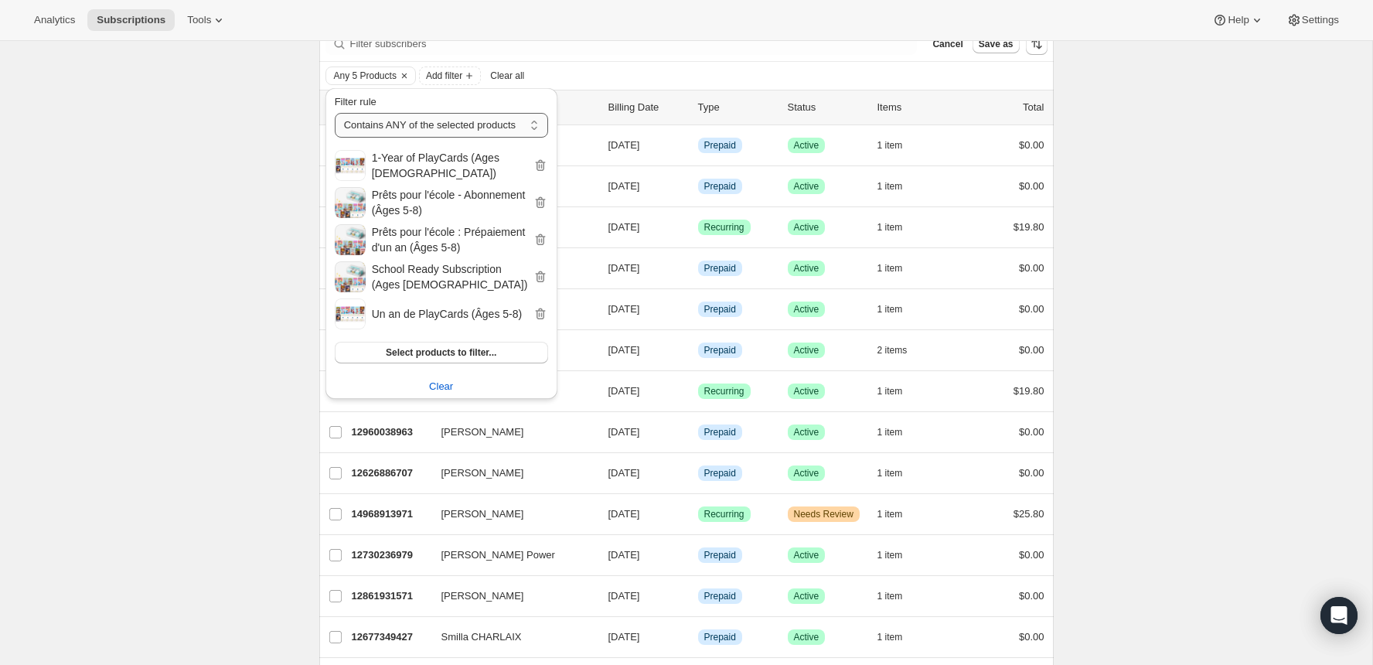
click at [413, 125] on select "Contains ANY of the selected products Contains ALL of the selected products Con…" at bounding box center [441, 125] width 213 height 25
click at [417, 364] on div "Filter rule Contains ANY of the selected products Contains ALL of the selected …" at bounding box center [441, 244] width 213 height 300
click at [406, 348] on span "Select products to filter..." at bounding box center [441, 352] width 111 height 12
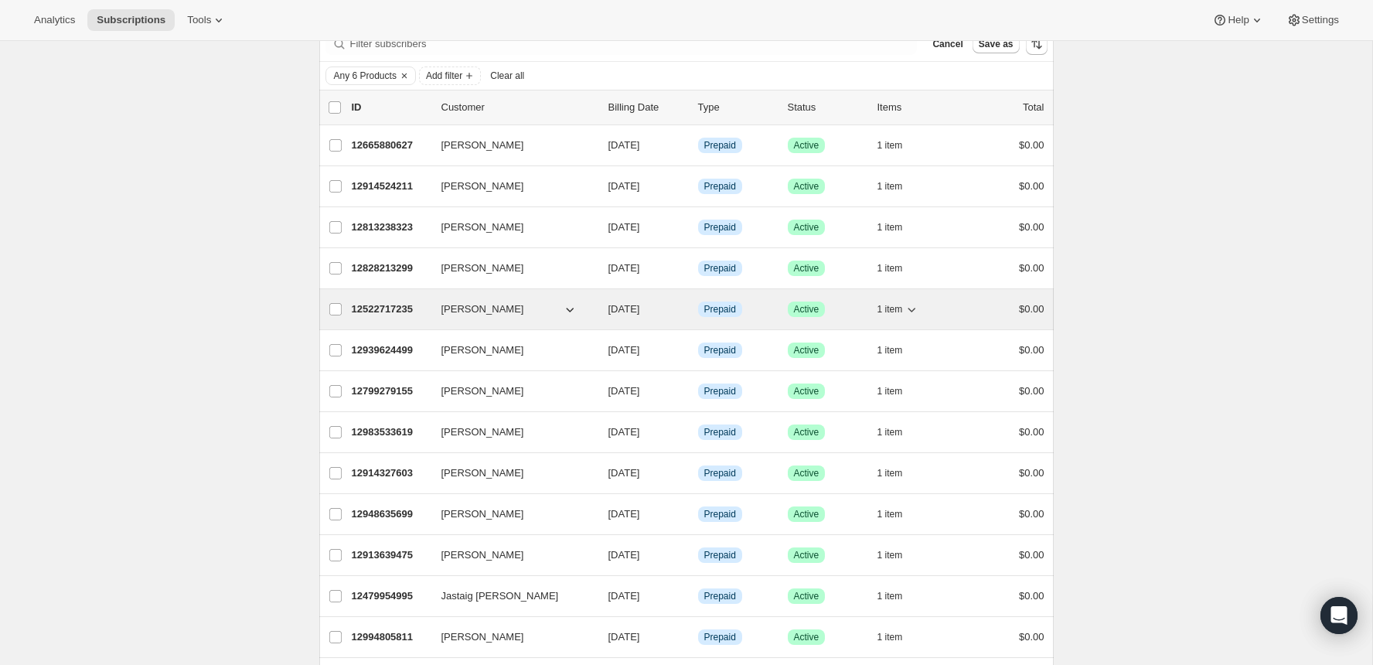
scroll to position [0, 0]
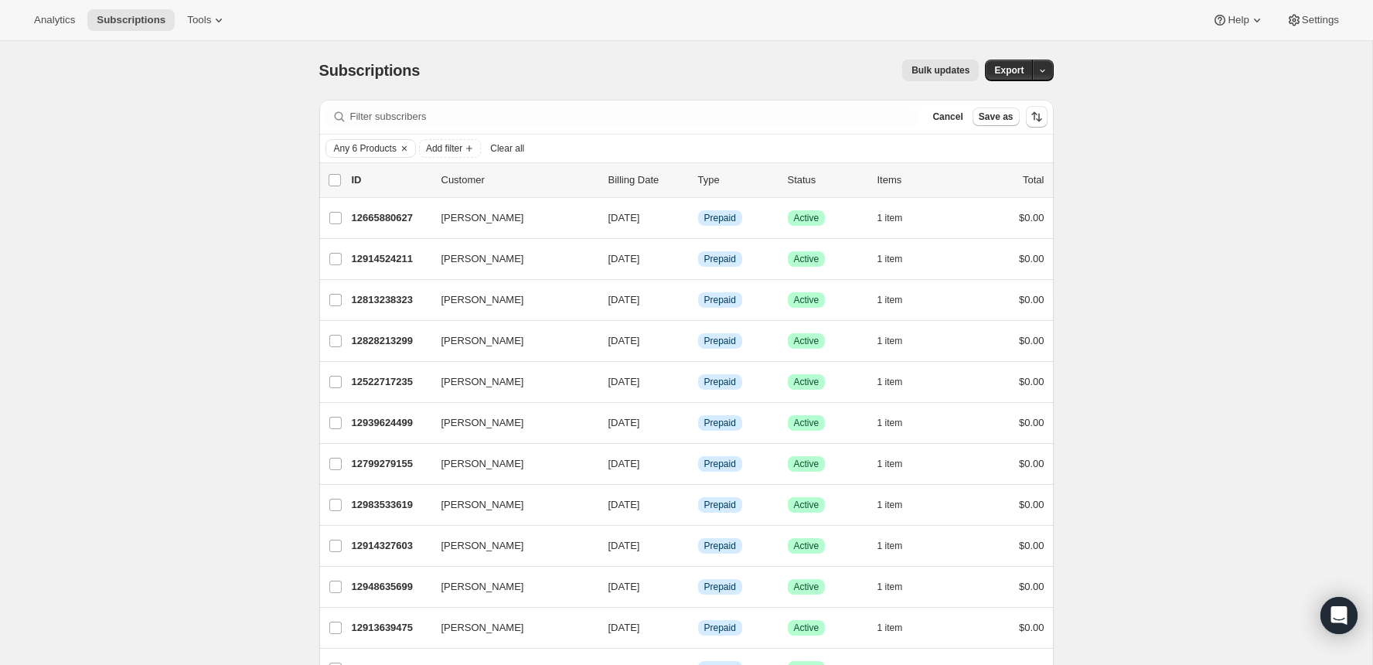
click at [943, 69] on span "Bulk updates" at bounding box center [941, 70] width 58 height 12
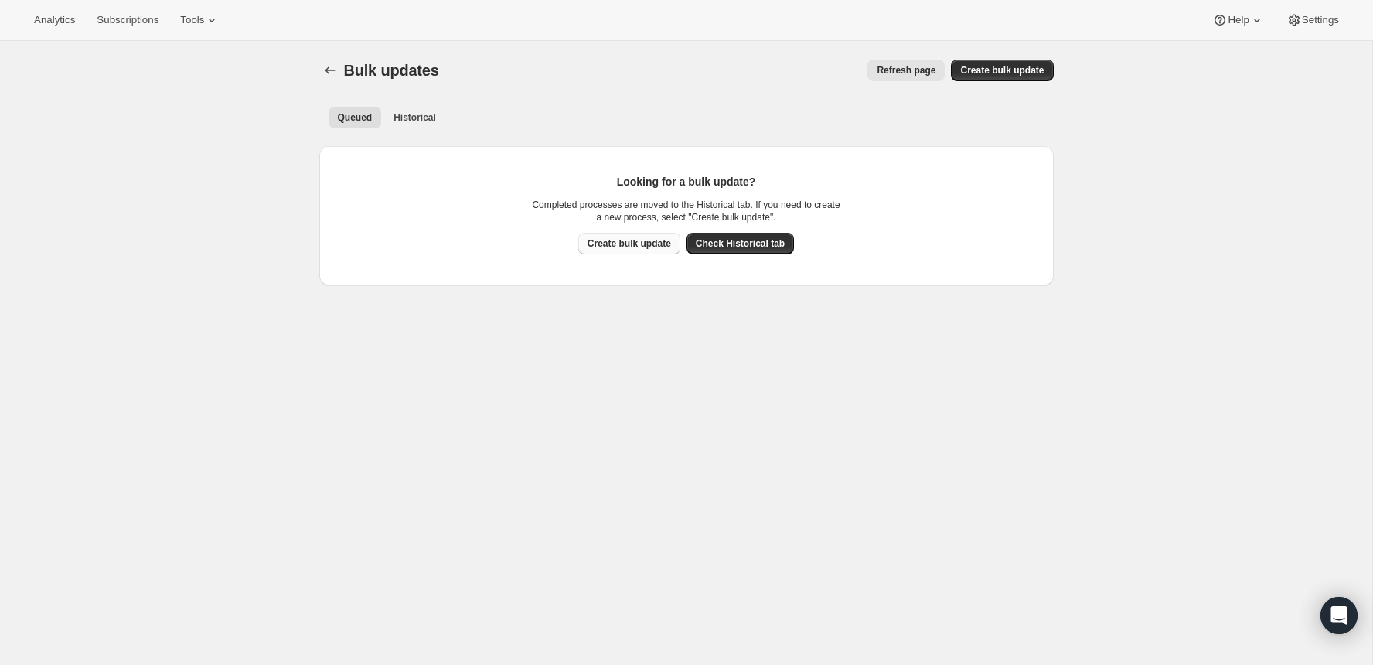
click at [609, 235] on button "Create bulk update" at bounding box center [629, 244] width 102 height 22
select select "16"
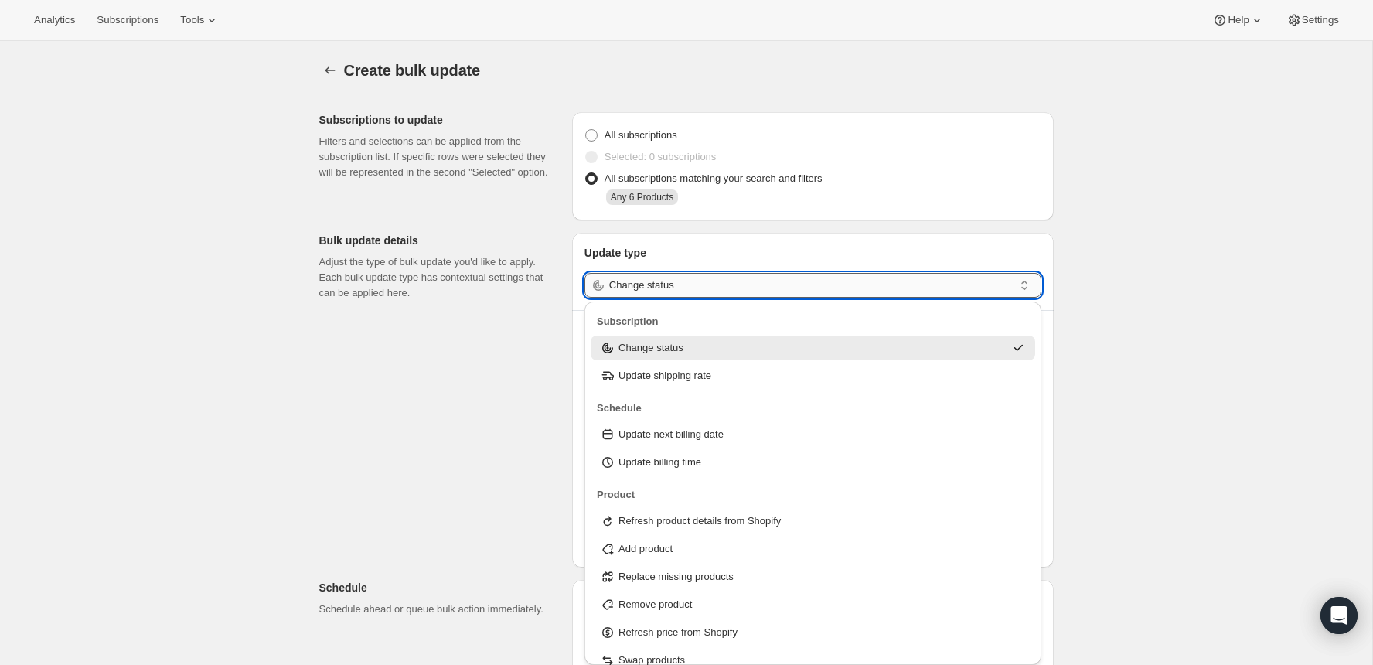
click at [693, 285] on input "Change status" at bounding box center [811, 285] width 404 height 25
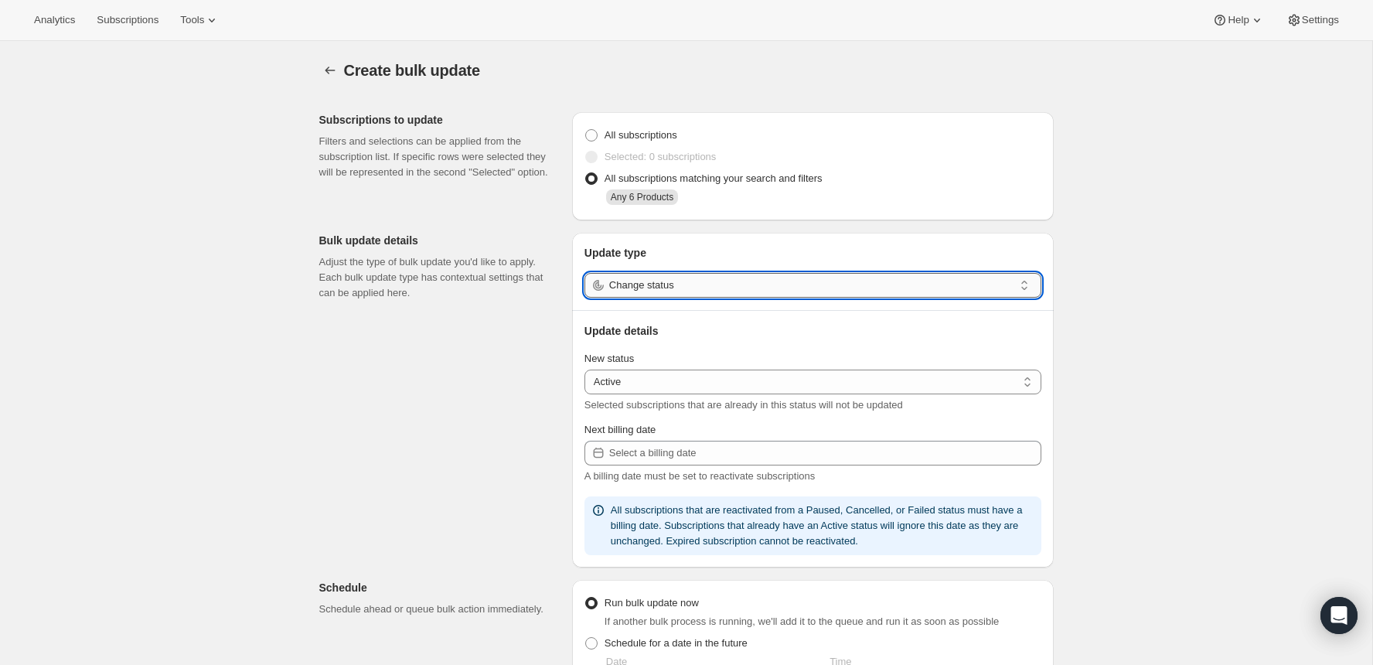
click at [771, 287] on input "Change status" at bounding box center [811, 285] width 404 height 25
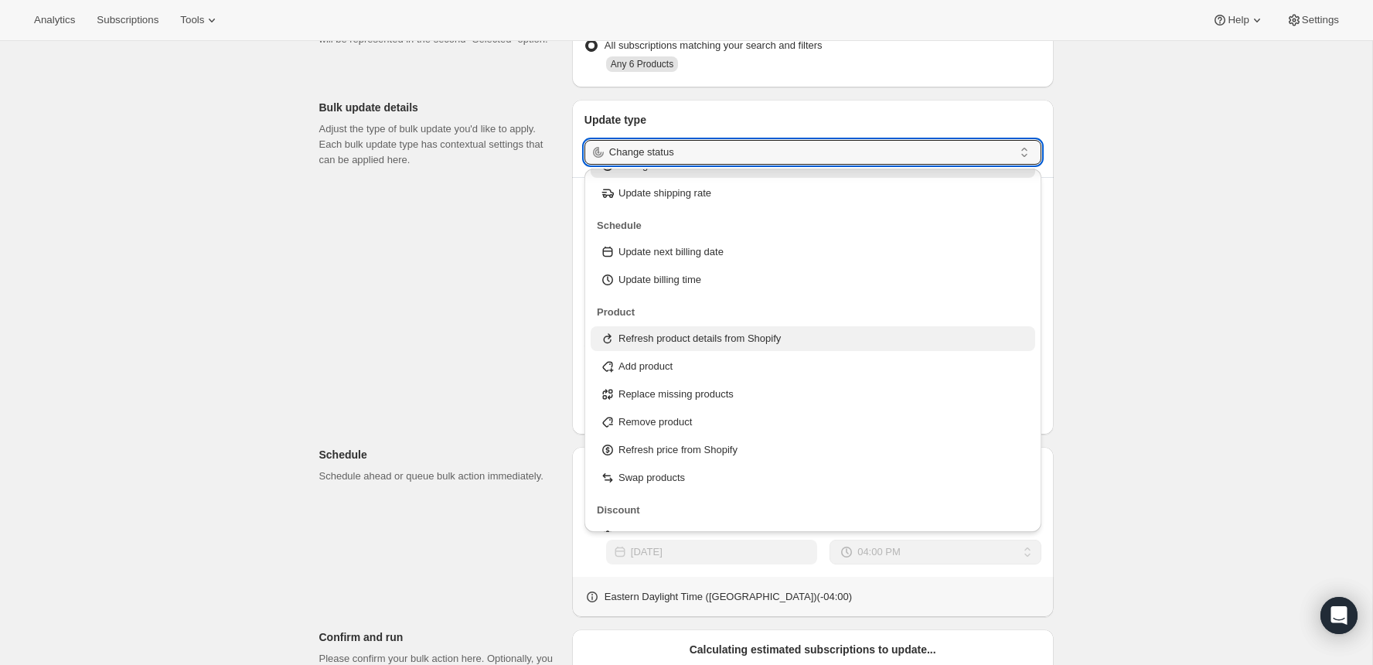
scroll to position [138, 0]
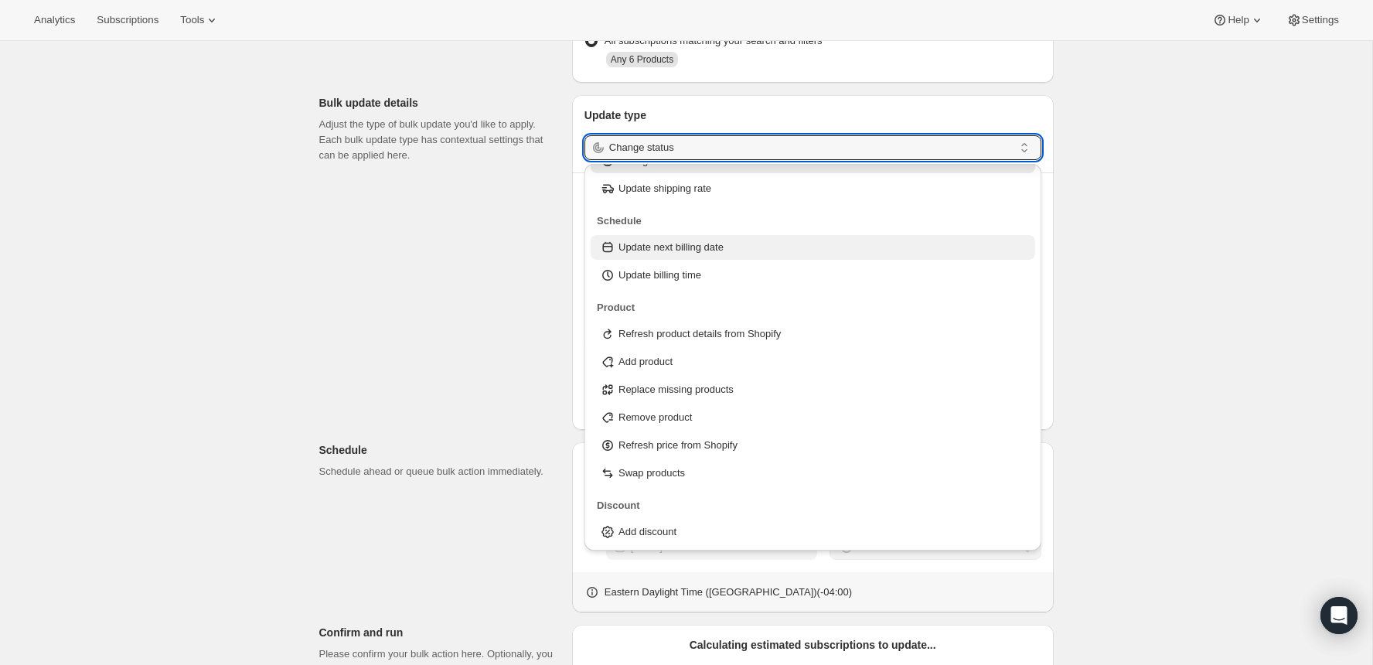
click at [675, 240] on p "Update next billing date" at bounding box center [671, 247] width 105 height 15
type input "Update next billing date"
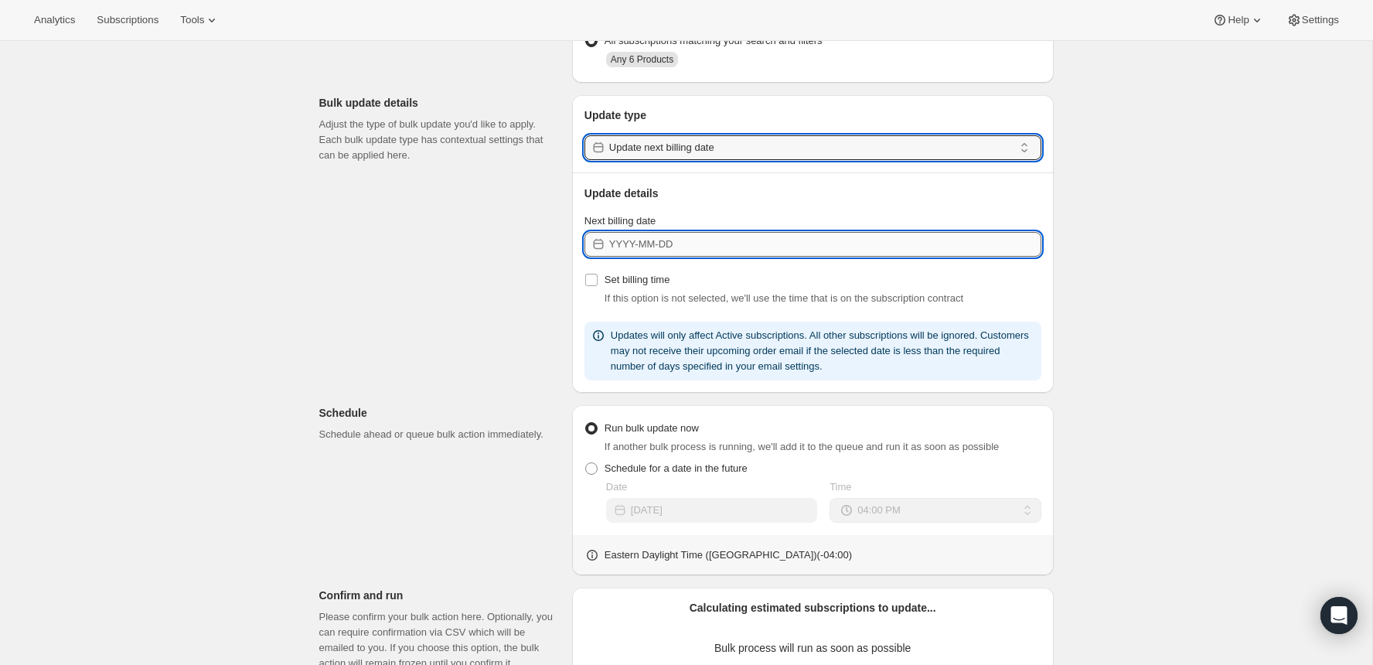
click at [670, 244] on input "Next billing date" at bounding box center [825, 244] width 432 height 25
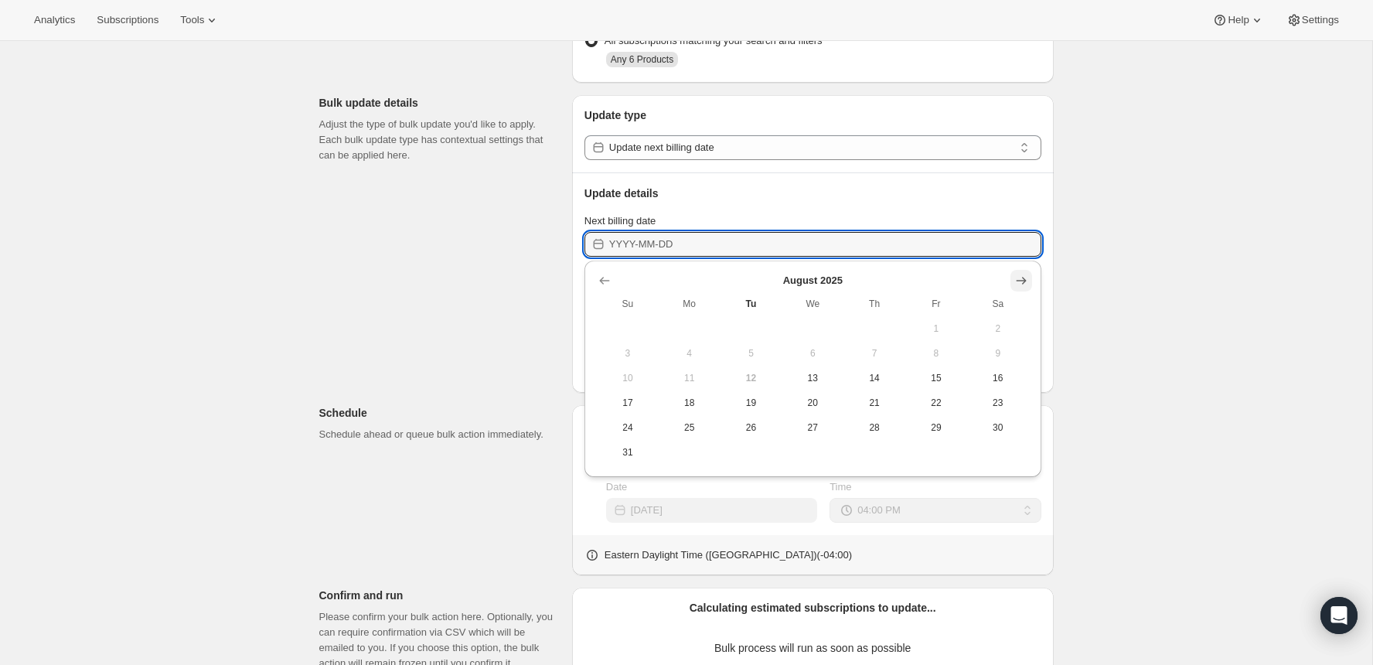
click at [1018, 288] on button "Show next month, September 2025" at bounding box center [1022, 281] width 22 height 22
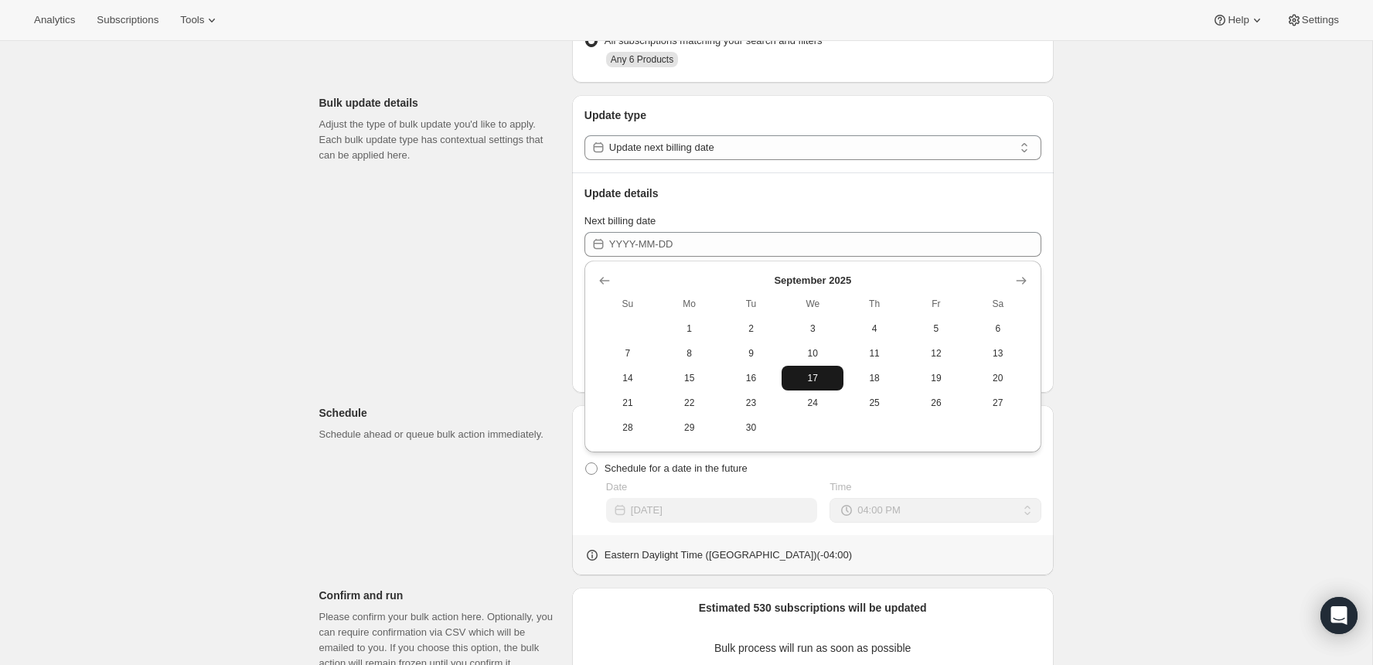
click at [812, 370] on button "17" at bounding box center [813, 378] width 62 height 25
type input "[DATE]"
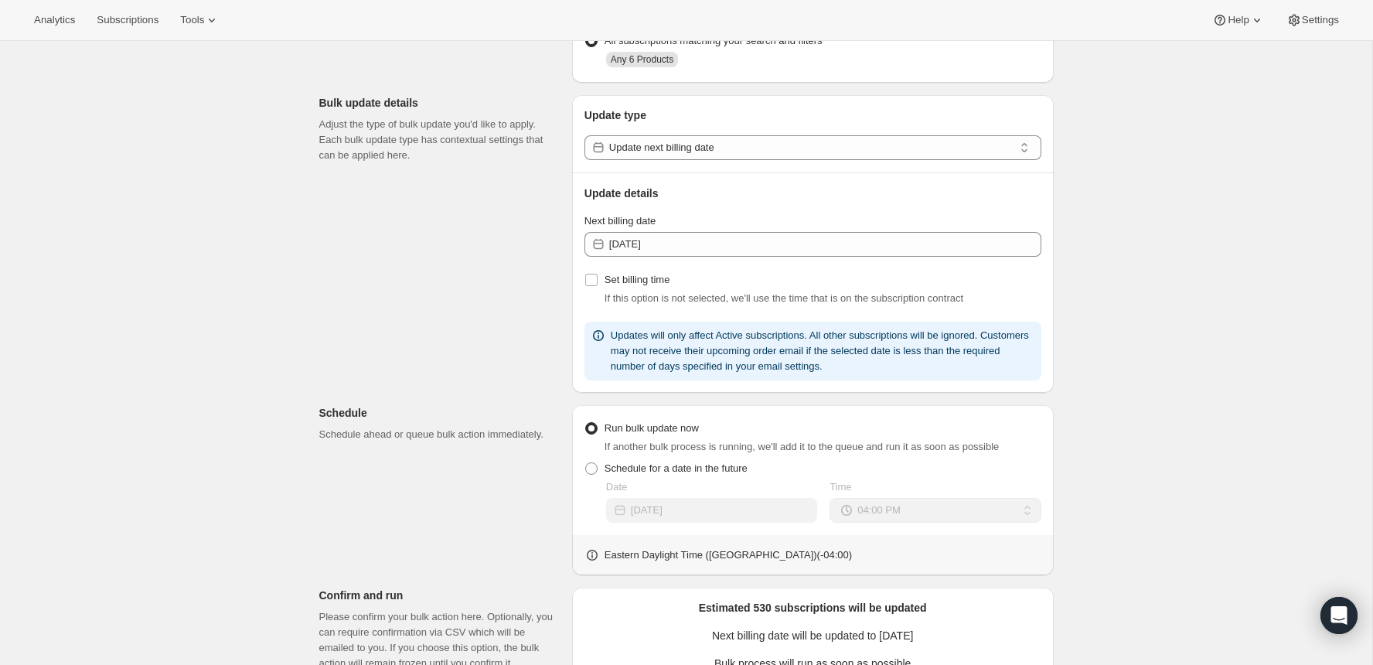
click at [1050, 346] on div "Update type Update next billing date Update details Next billing date [DATE] Se…" at bounding box center [813, 244] width 482 height 298
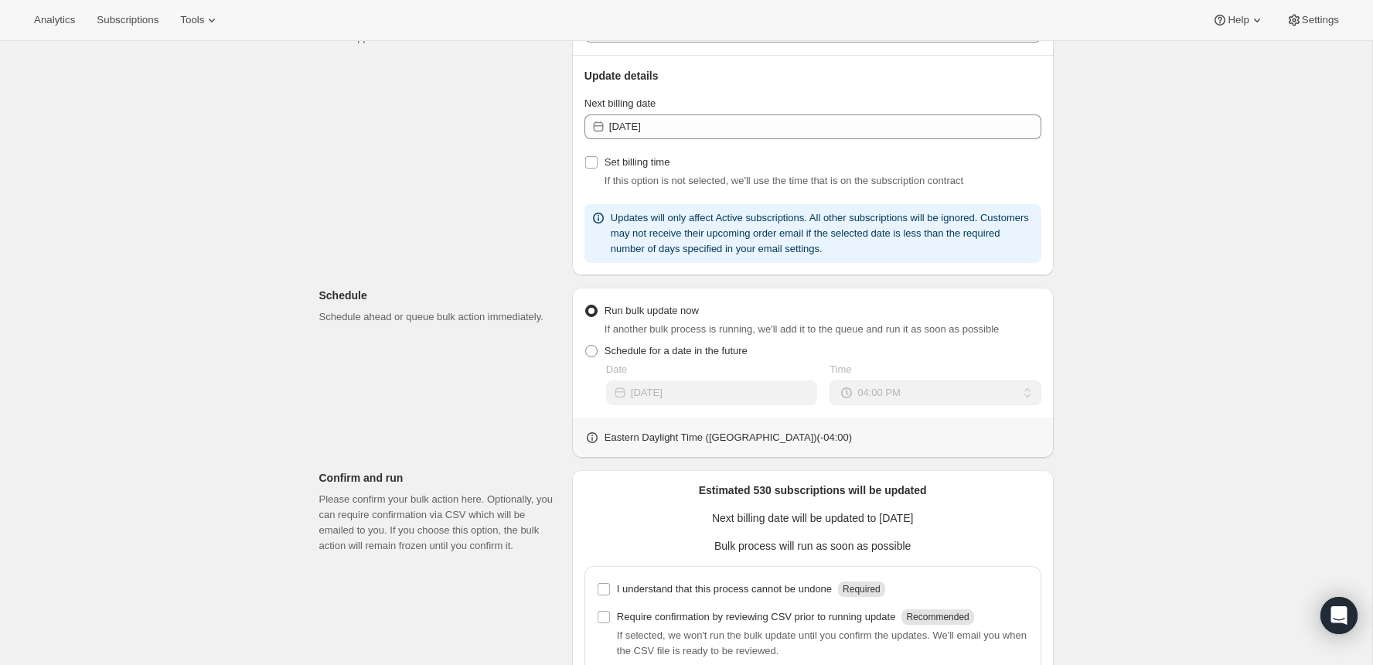
scroll to position [401, 0]
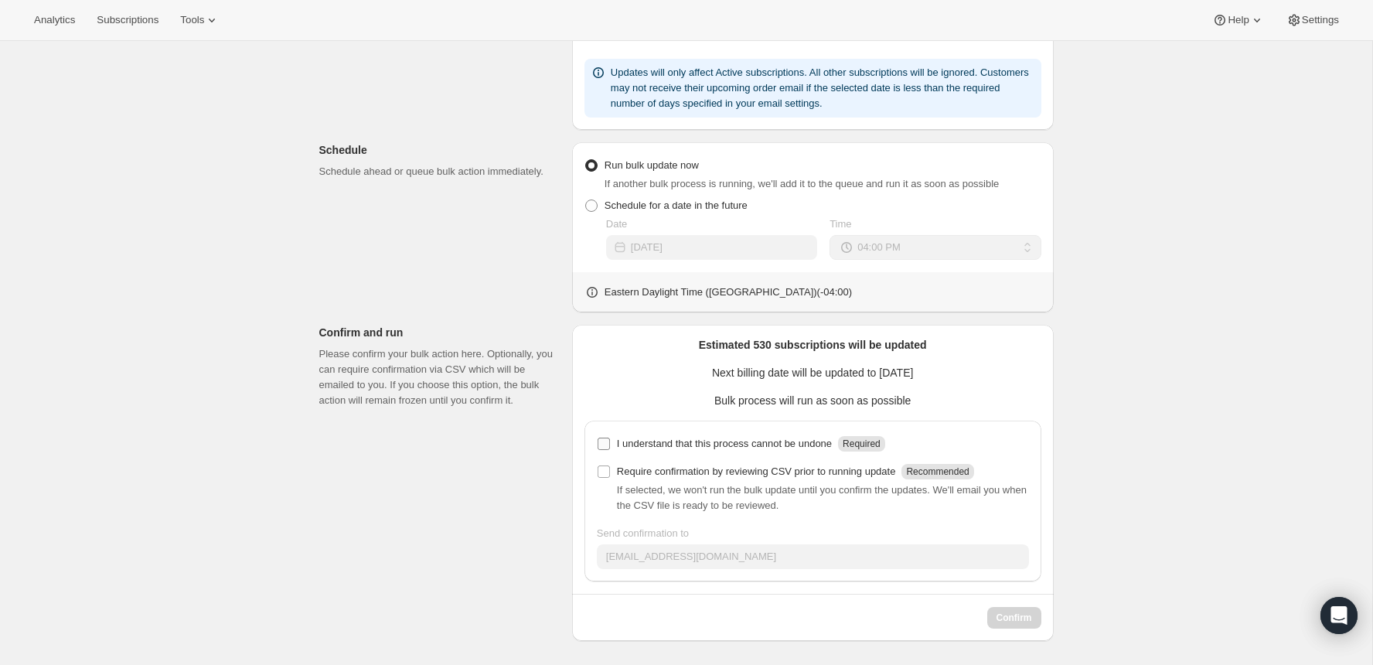
click at [674, 441] on p "I understand that this process cannot be undone" at bounding box center [724, 443] width 215 height 15
click at [610, 441] on input "I understand that this process cannot be undone Required" at bounding box center [604, 444] width 12 height 12
checkbox input "true"
click at [674, 466] on p "Require confirmation by reviewing CSV prior to running update" at bounding box center [756, 471] width 279 height 15
click at [610, 466] on input "Require confirmation by reviewing CSV prior to running update Recommended" at bounding box center [604, 472] width 12 height 12
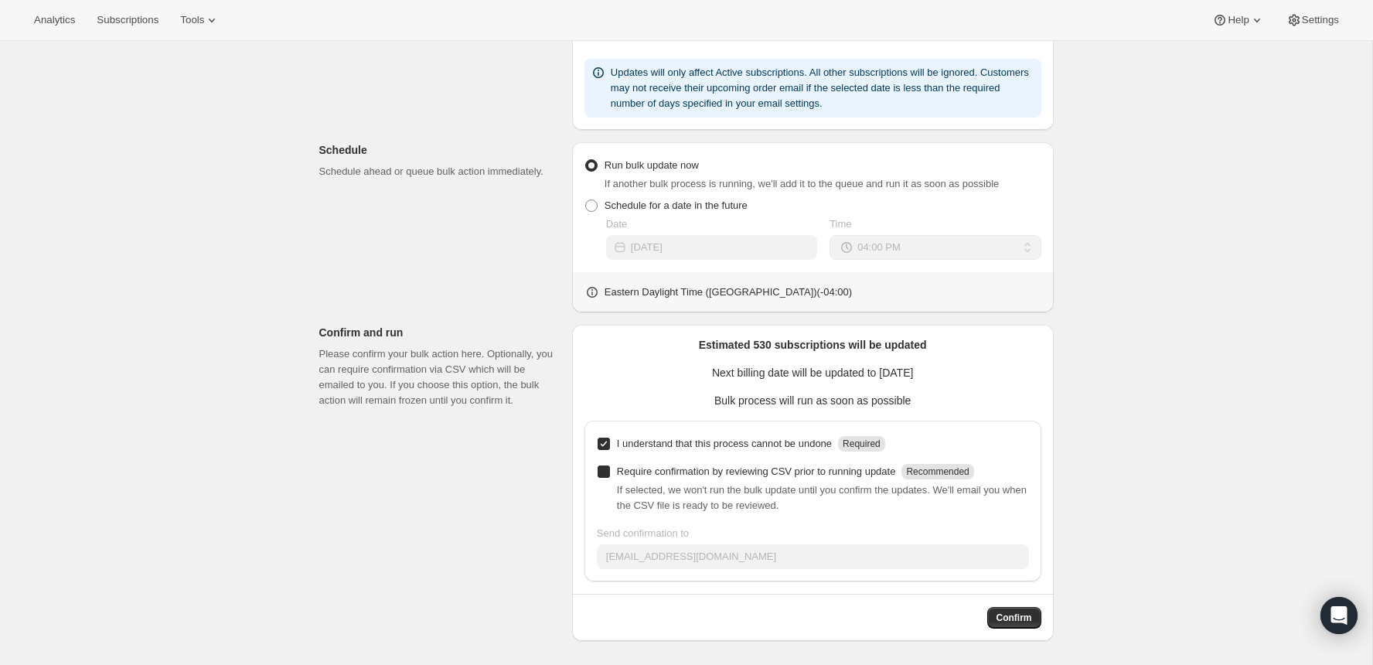
checkbox input "true"
click at [999, 617] on span "Confirm" at bounding box center [1015, 618] width 36 height 12
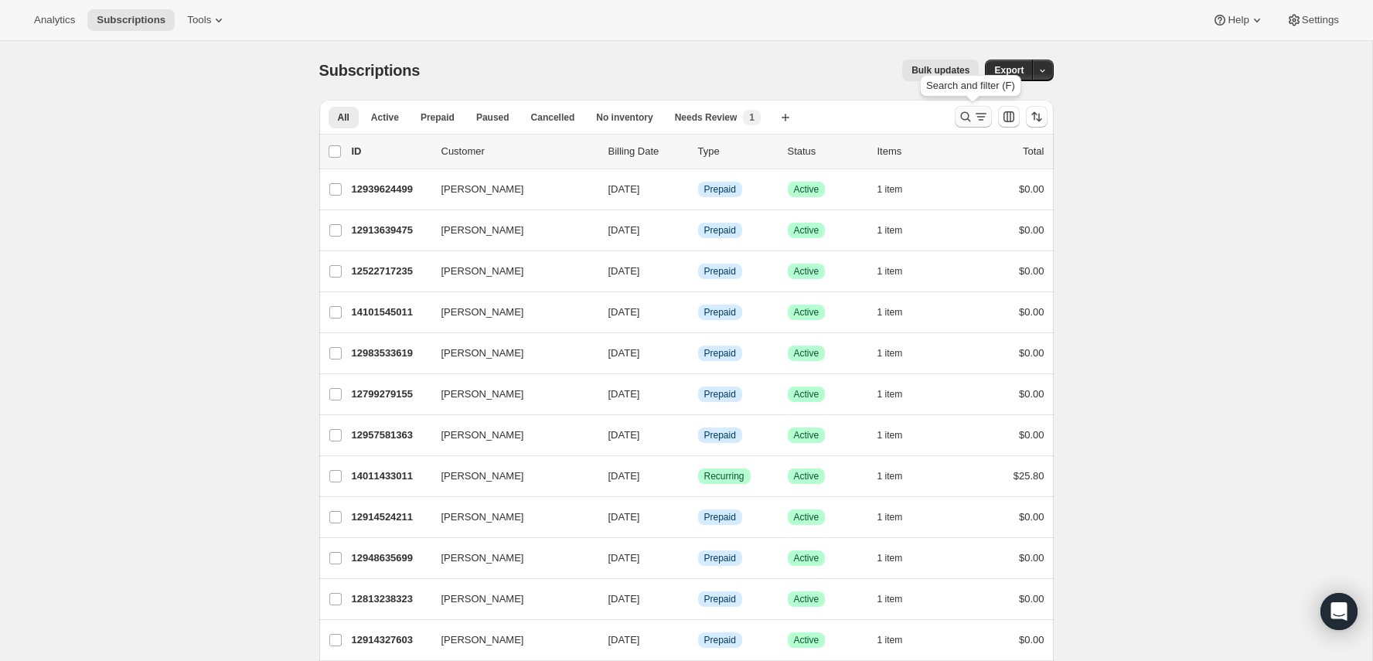
click at [957, 111] on button "Search and filter results" at bounding box center [973, 117] width 37 height 22
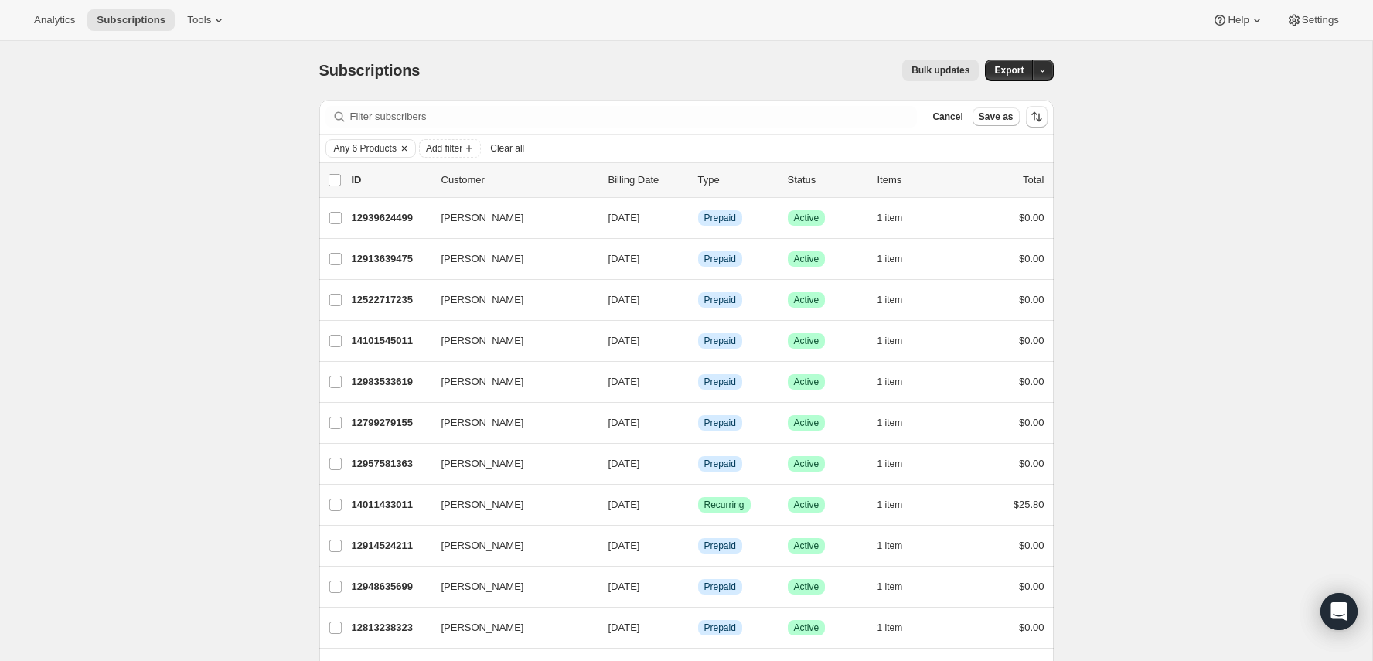
click at [407, 146] on icon "Clear" at bounding box center [404, 148] width 5 height 5
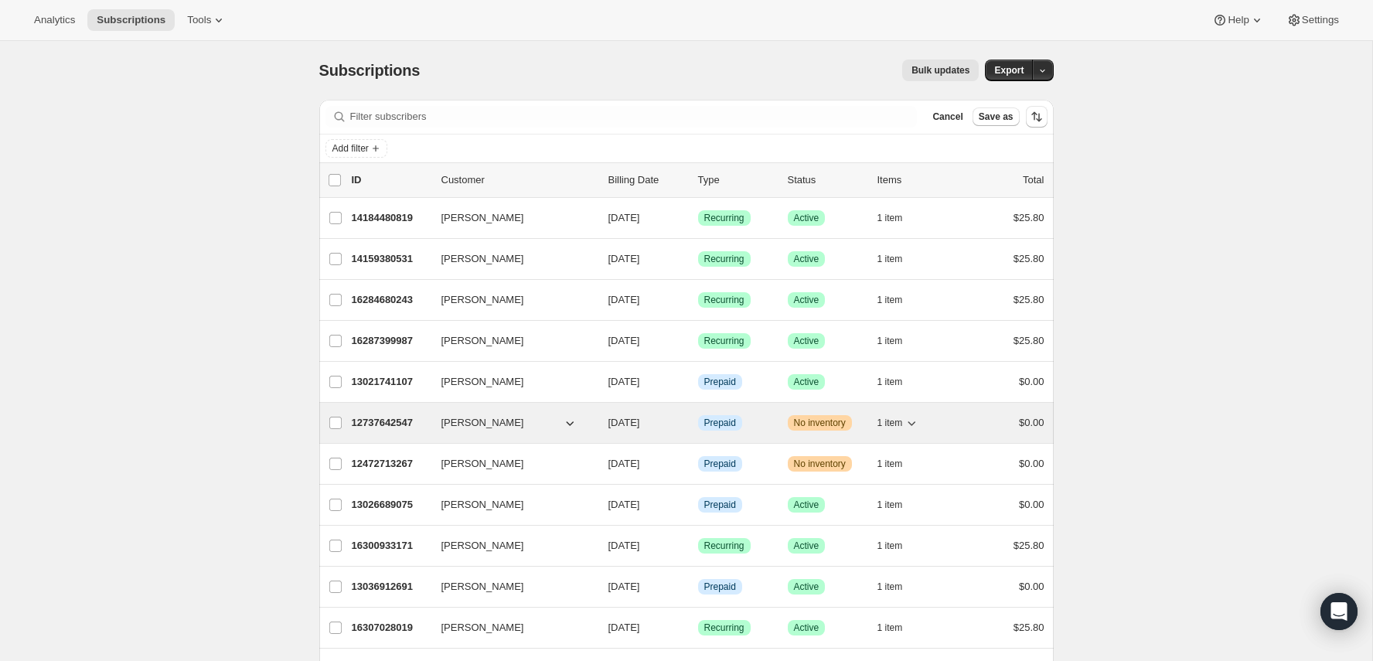
click at [521, 414] on button "[PERSON_NAME]" at bounding box center [509, 423] width 155 height 25
click at [385, 421] on p "12737642547" at bounding box center [390, 422] width 77 height 15
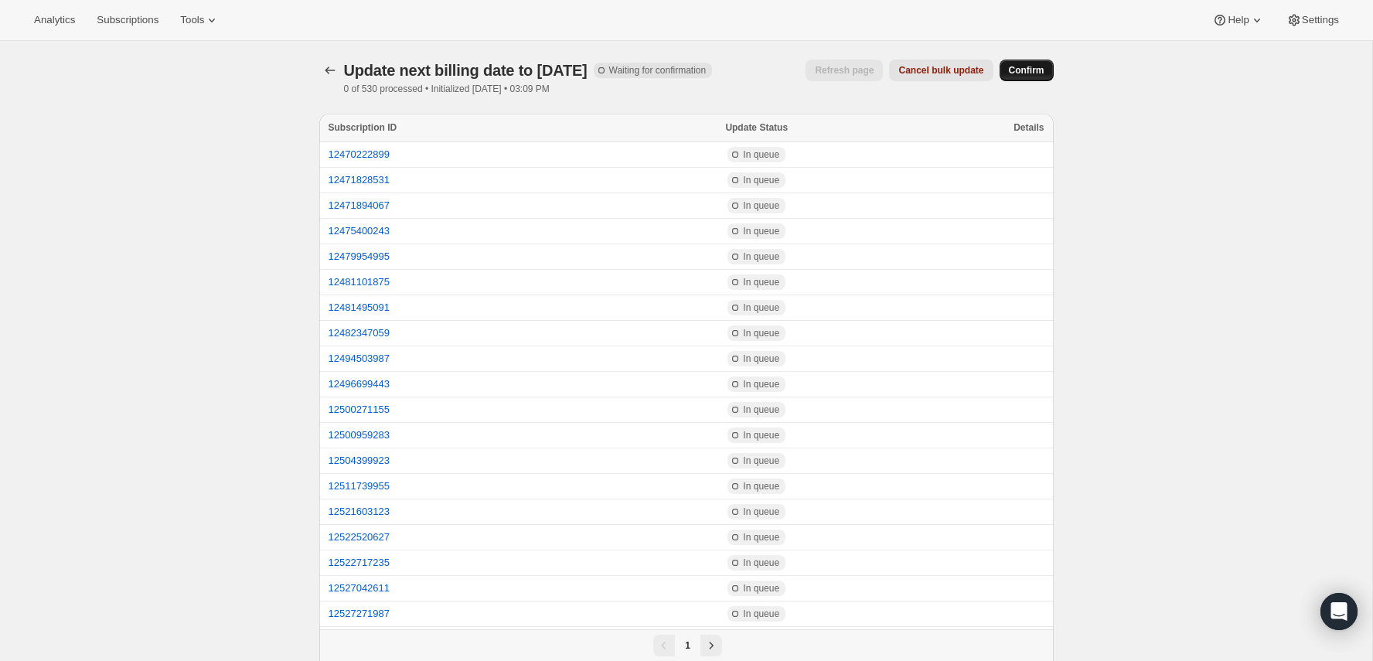
click at [1032, 61] on button "Confirm" at bounding box center [1027, 71] width 54 height 22
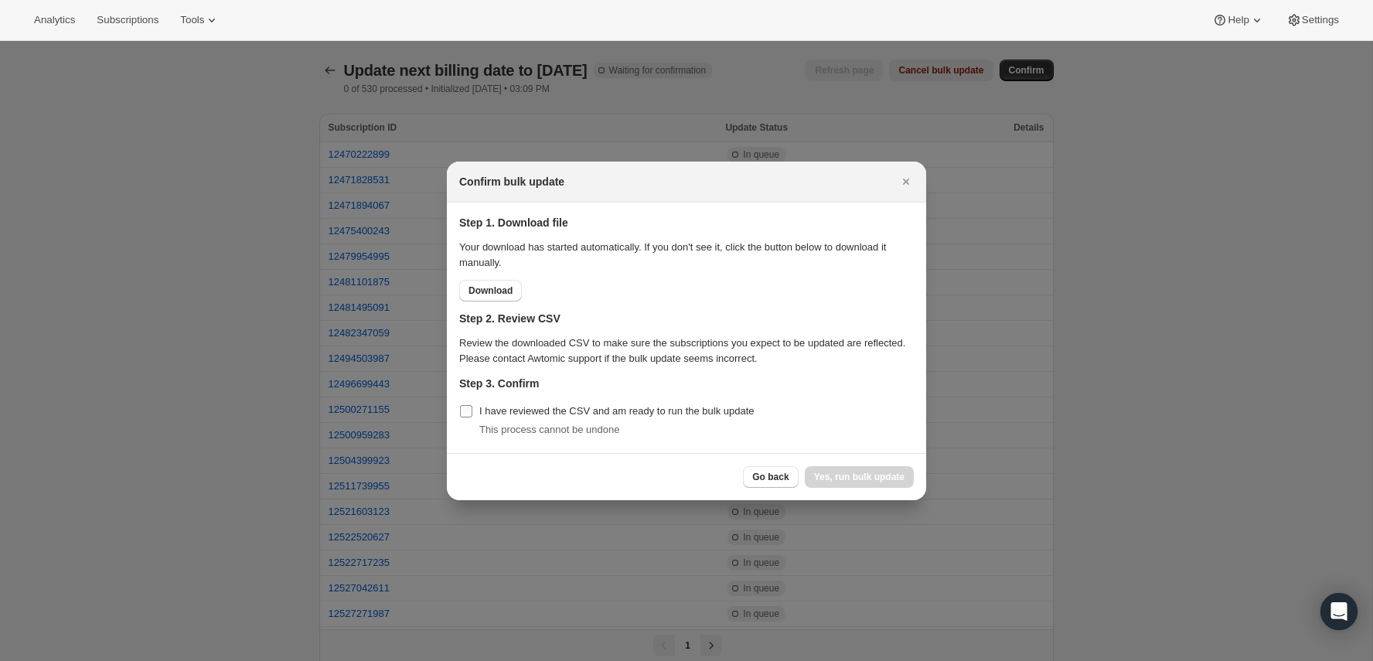
click at [592, 416] on span "I have reviewed the CSV and am ready to run the bulk update" at bounding box center [616, 411] width 275 height 12
click at [473, 416] on input "I have reviewed the CSV and am ready to run the bulk update" at bounding box center [466, 411] width 12 height 12
checkbox input "true"
click at [849, 480] on span "Yes, run bulk update" at bounding box center [859, 477] width 90 height 12
